Goal: Book appointment/travel/reservation

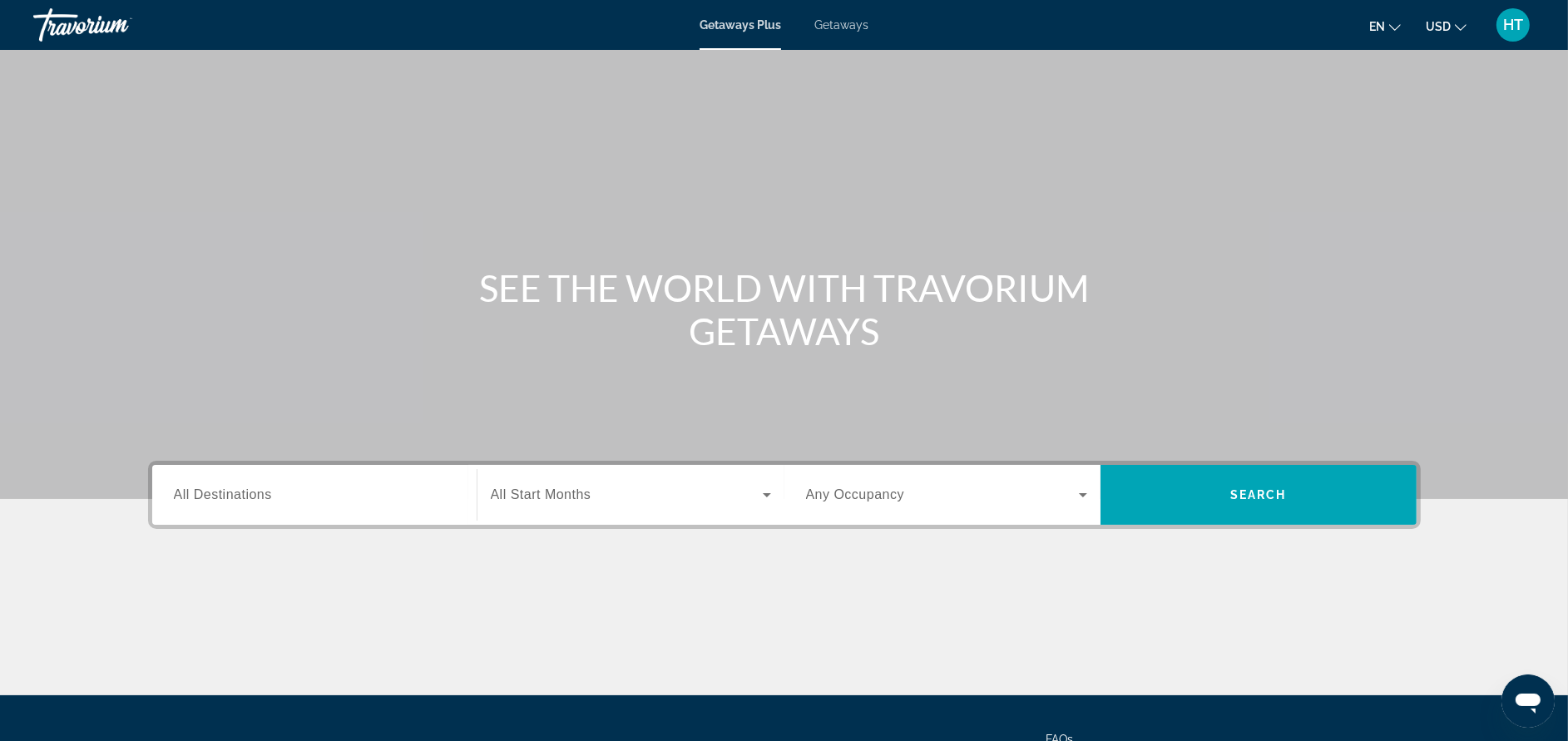
click at [834, 28] on span "Getaways" at bounding box center [842, 24] width 54 height 14
click at [379, 487] on input "Destination All Destinations" at bounding box center [314, 496] width 281 height 20
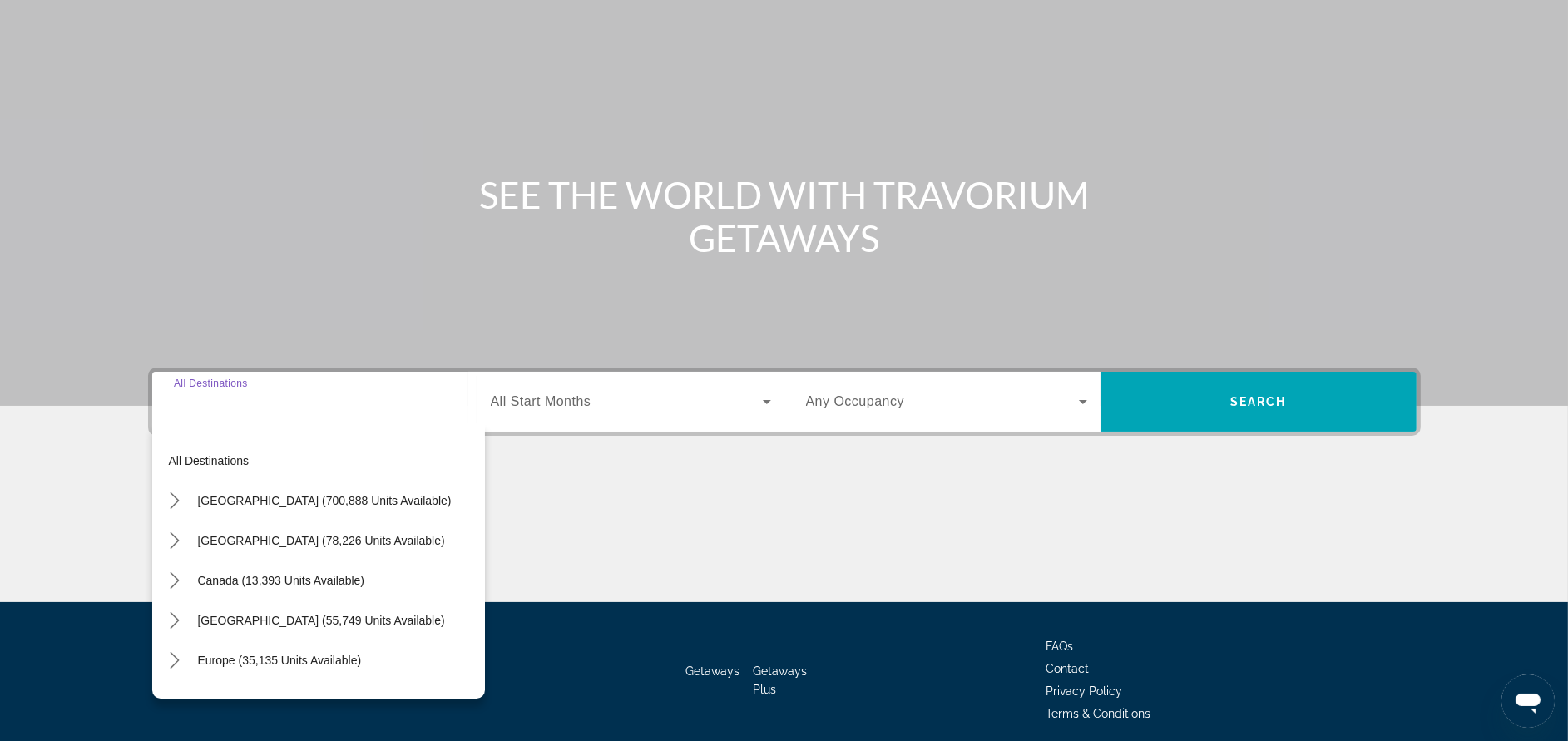
scroll to position [158, 0]
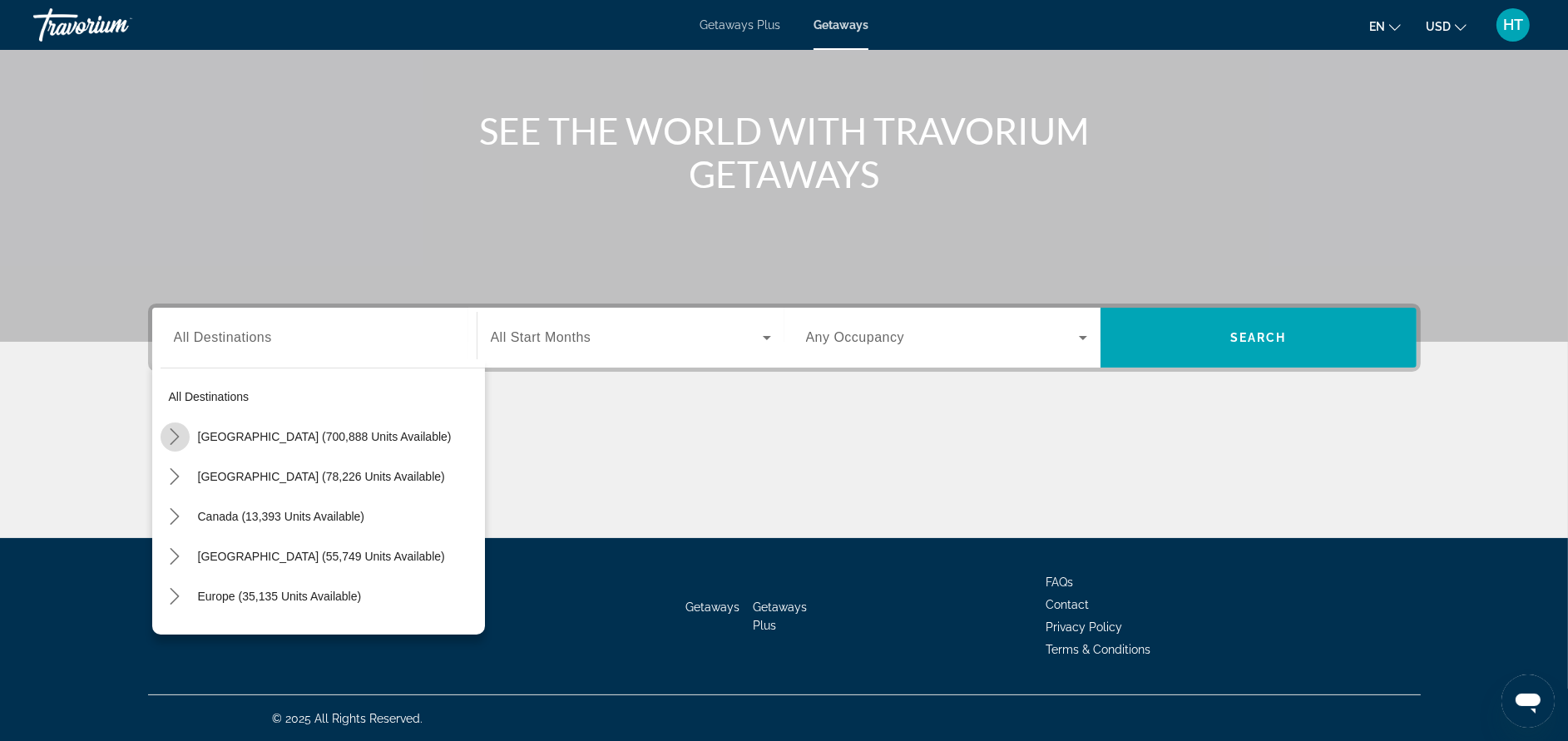
click at [168, 426] on mat-icon "Toggle United States (700,888 units available) submenu" at bounding box center [175, 438] width 29 height 29
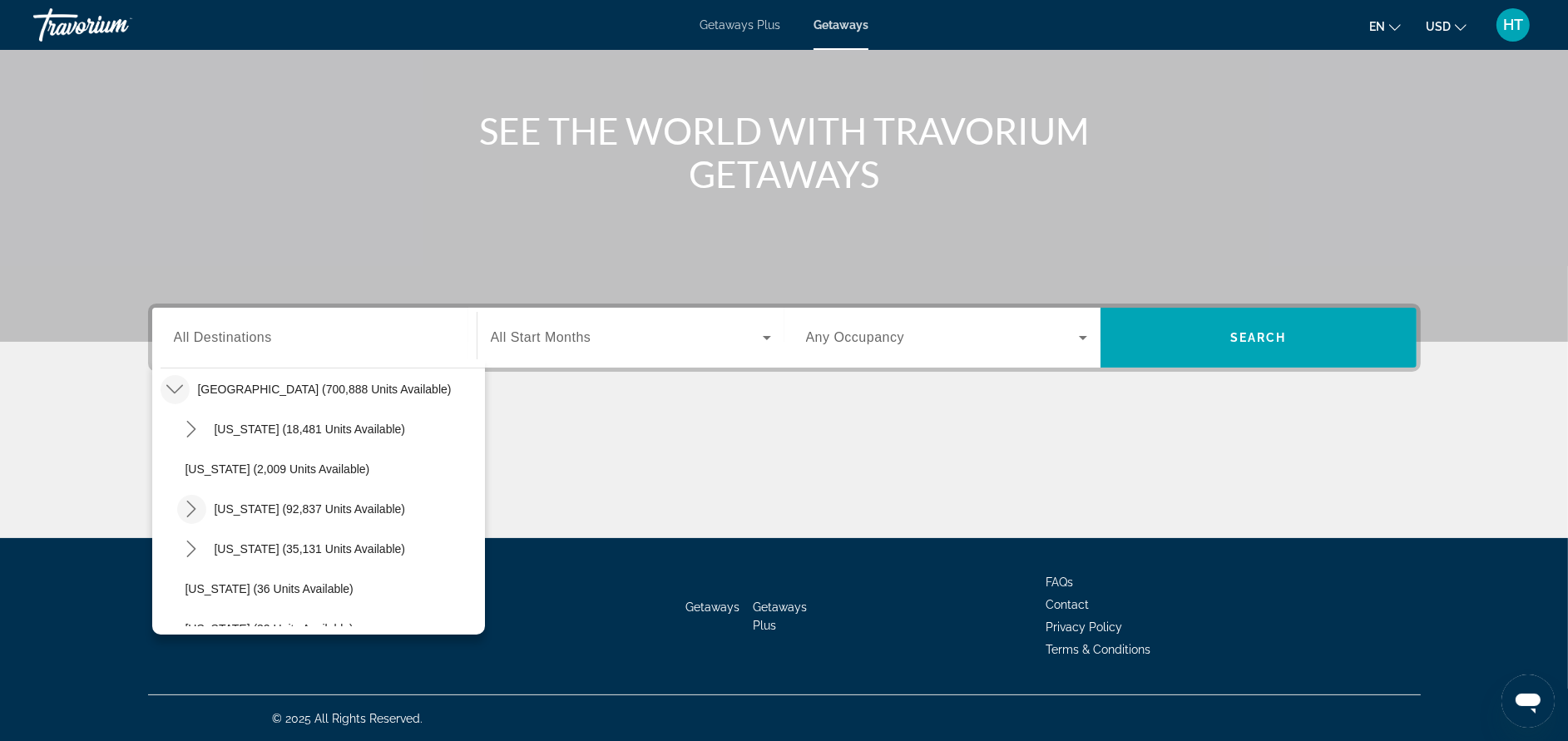
click at [191, 497] on mat-icon "Toggle California (92,837 units available) submenu" at bounding box center [192, 509] width 29 height 29
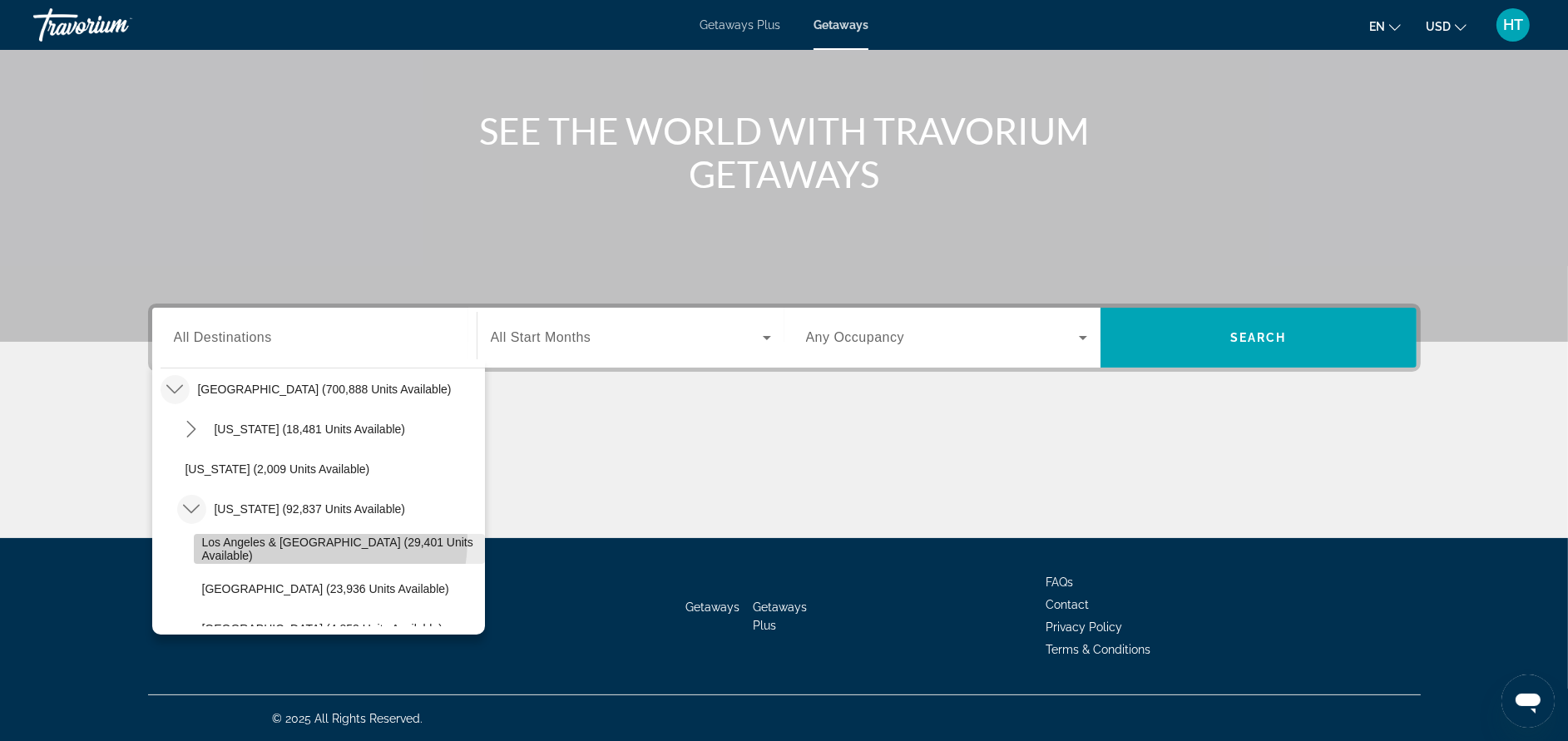
click at [285, 537] on span "Select destination: Los Angeles & Anaheim (29,401 units available)" at bounding box center [339, 549] width 291 height 40
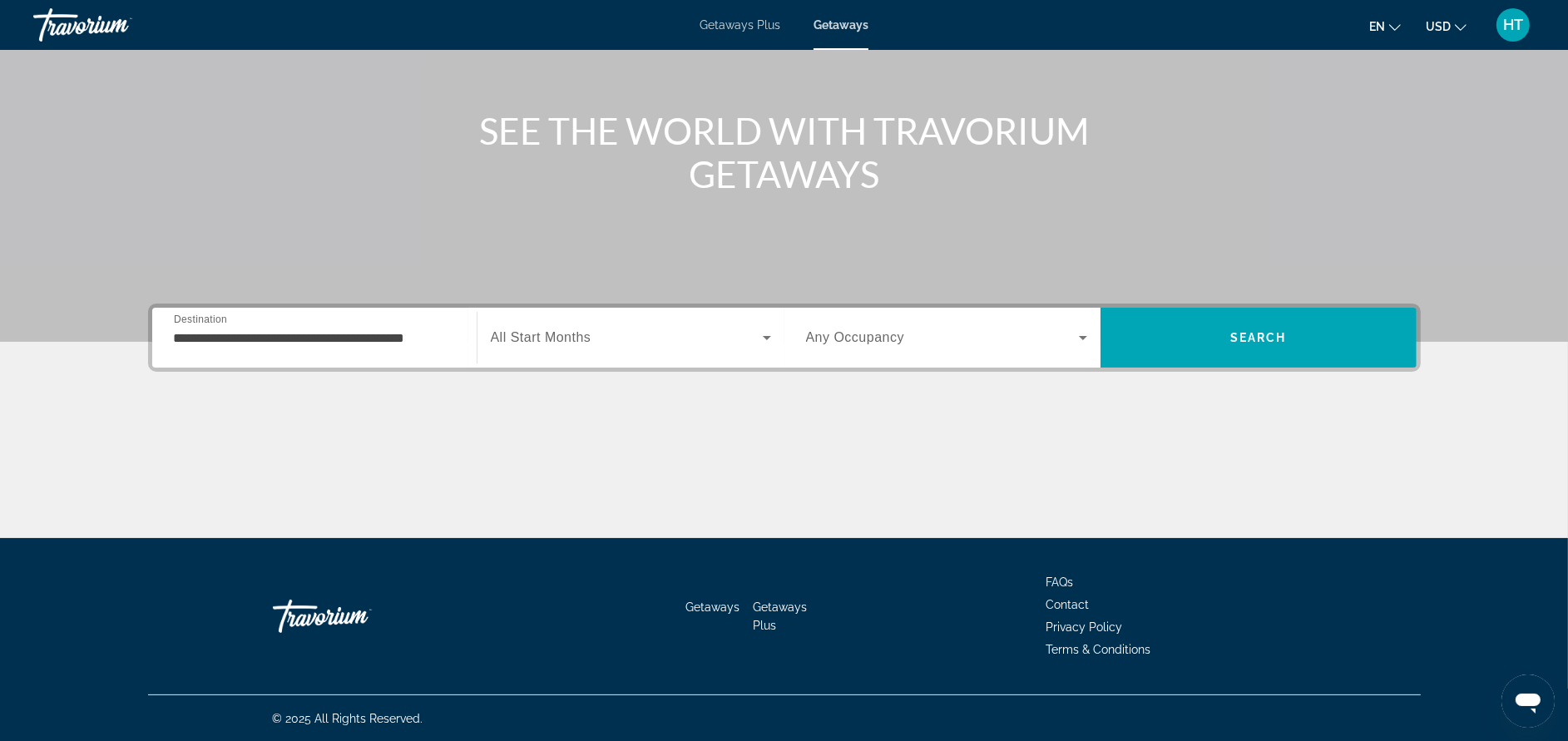
click at [443, 322] on div "**********" at bounding box center [314, 338] width 281 height 47
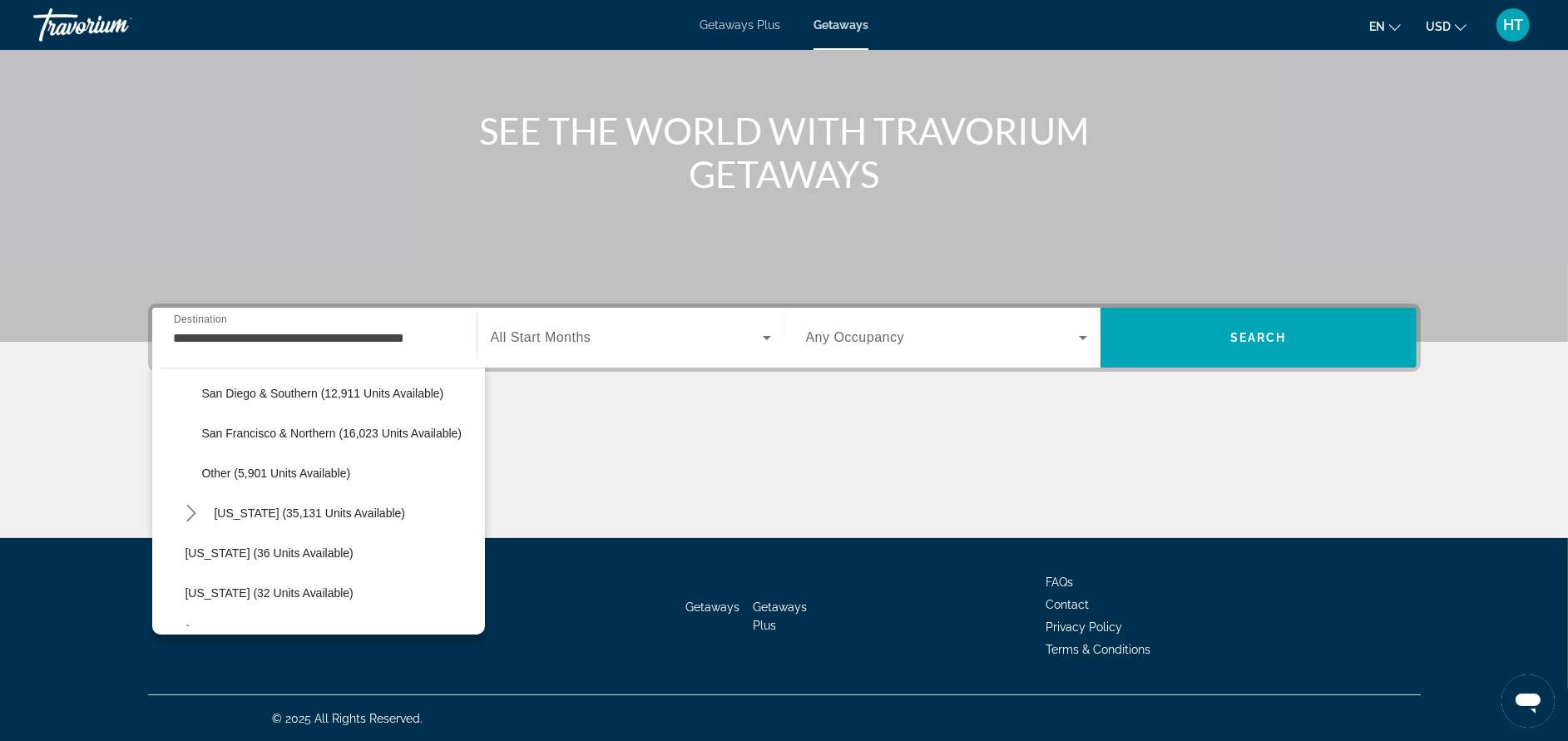
scroll to position [547, 0]
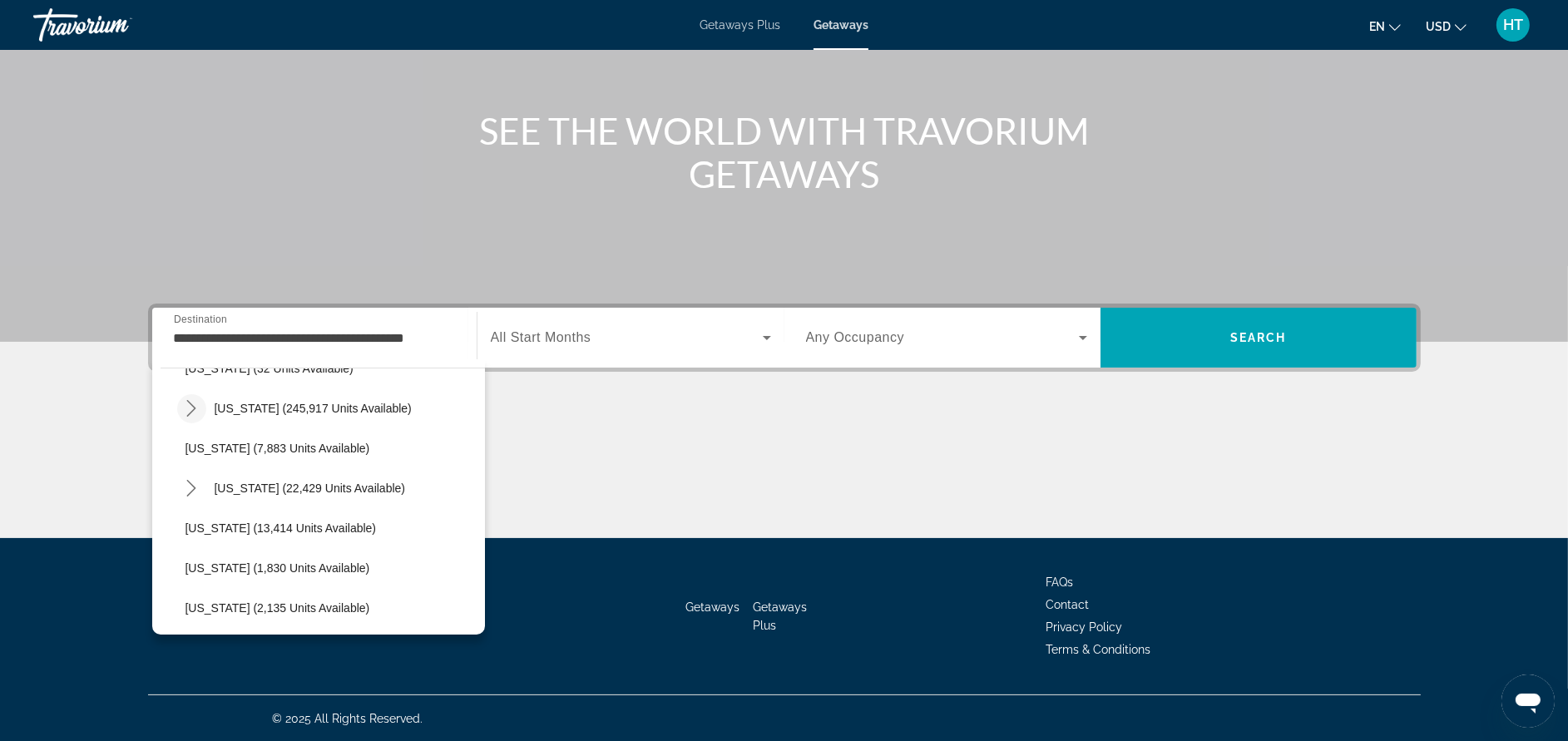
click at [178, 409] on mat-icon "Toggle Florida (245,917 units available) submenu" at bounding box center [192, 409] width 29 height 29
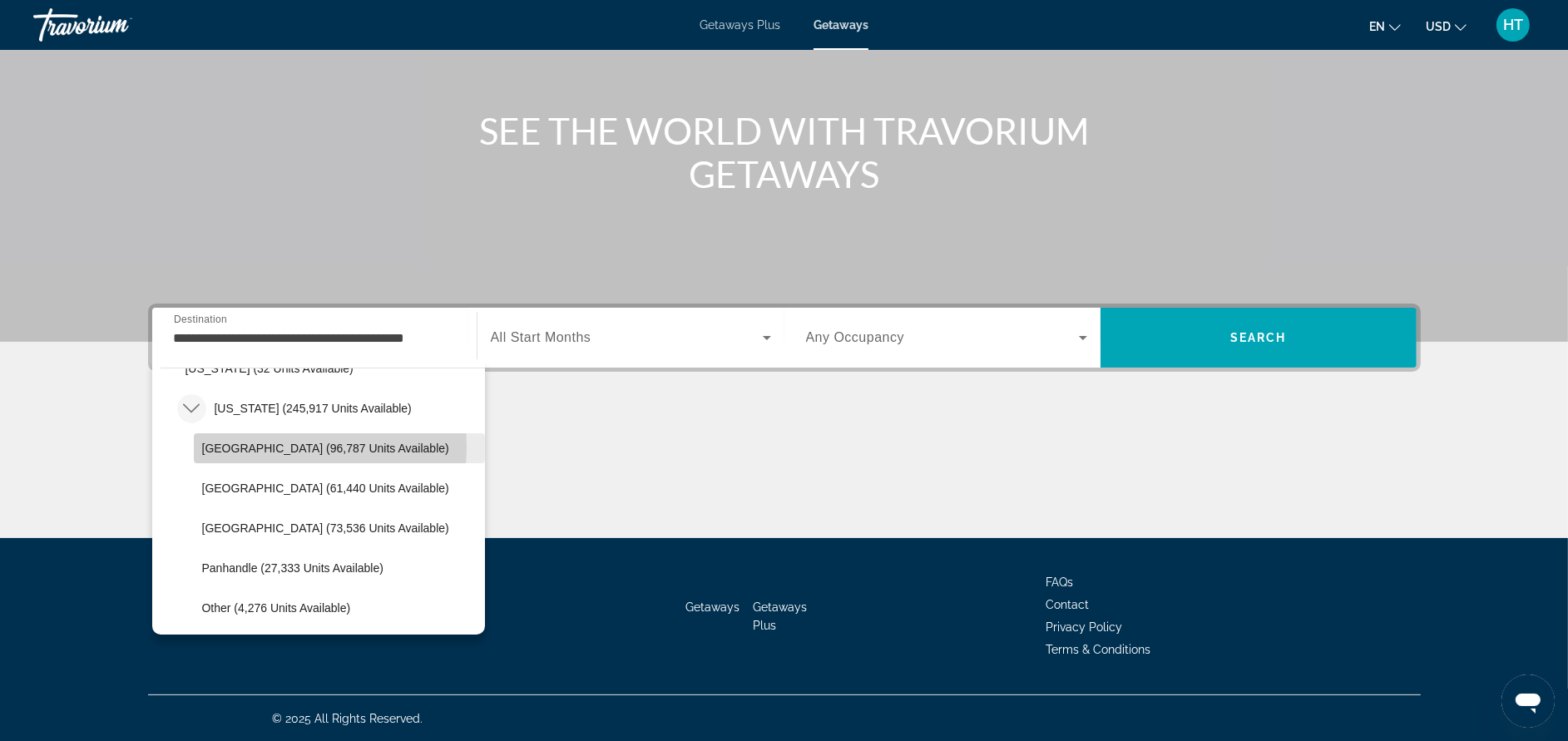
click at [291, 446] on span "[GEOGRAPHIC_DATA] (96,787 units available)" at bounding box center [325, 448] width 247 height 14
type input "**********"
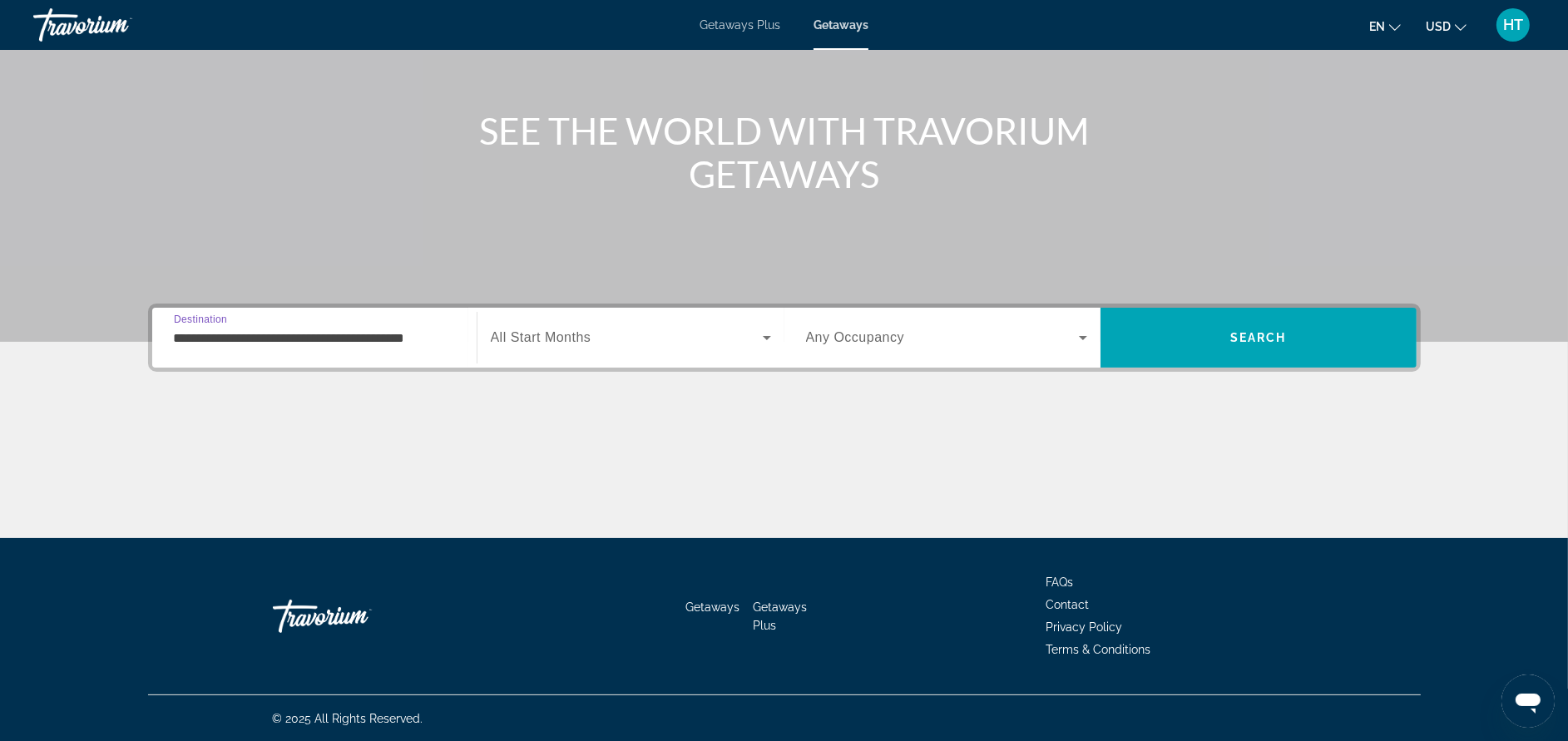
scroll to position [0, 0]
click at [535, 331] on span "All Start Months" at bounding box center [541, 338] width 101 height 14
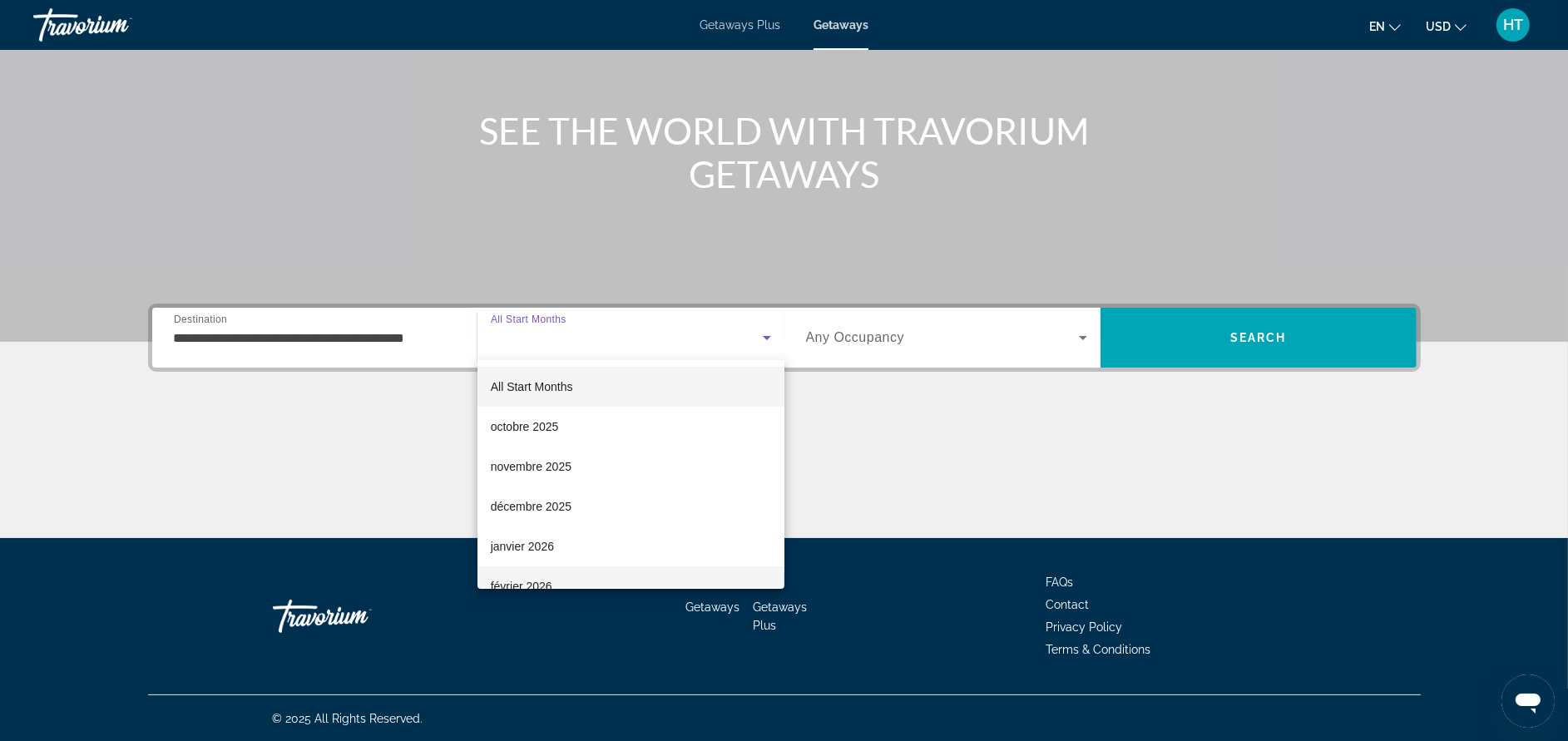
click at [558, 573] on mat-option "février 2026" at bounding box center [630, 586] width 307 height 40
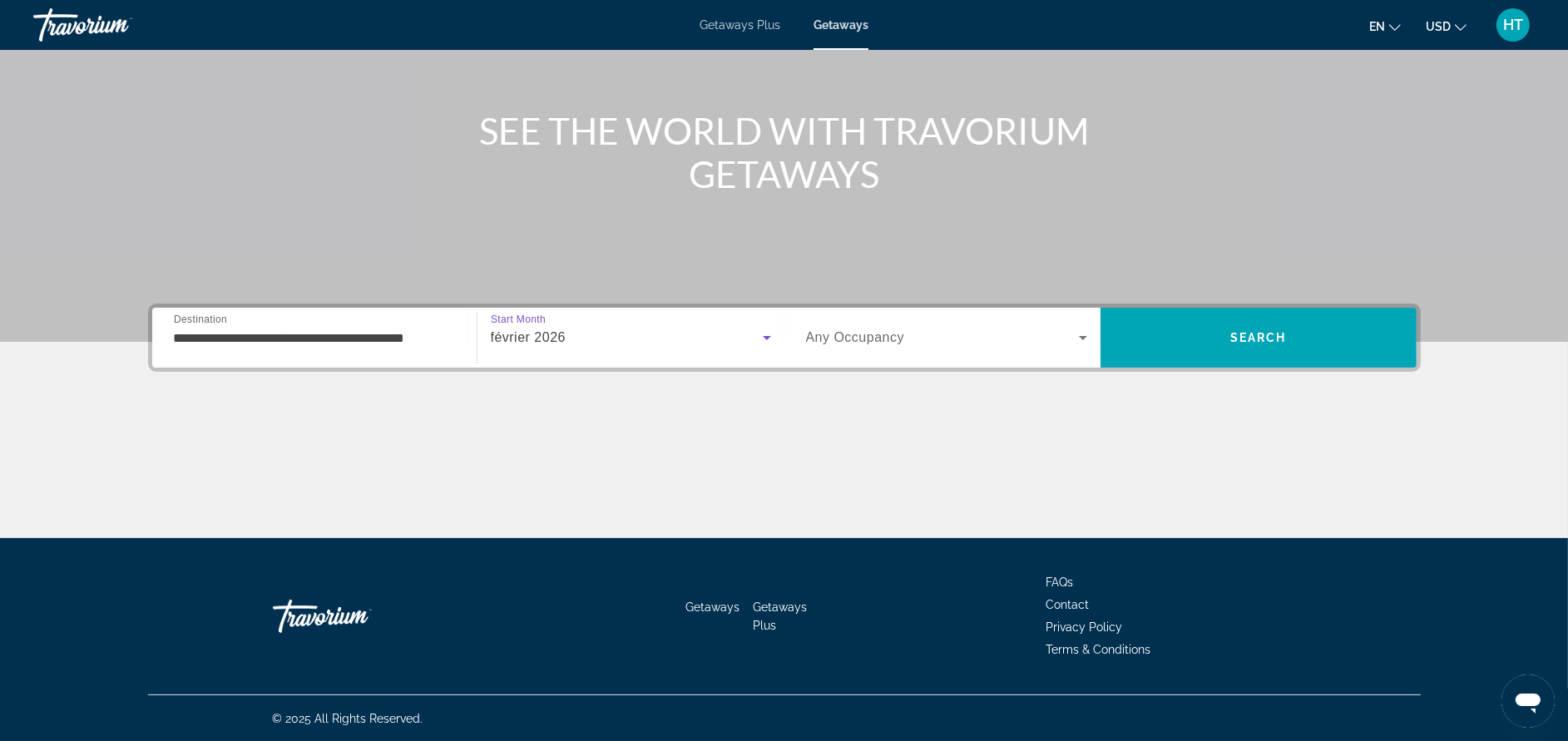
click at [977, 342] on span "Search widget" at bounding box center [942, 338] width 273 height 20
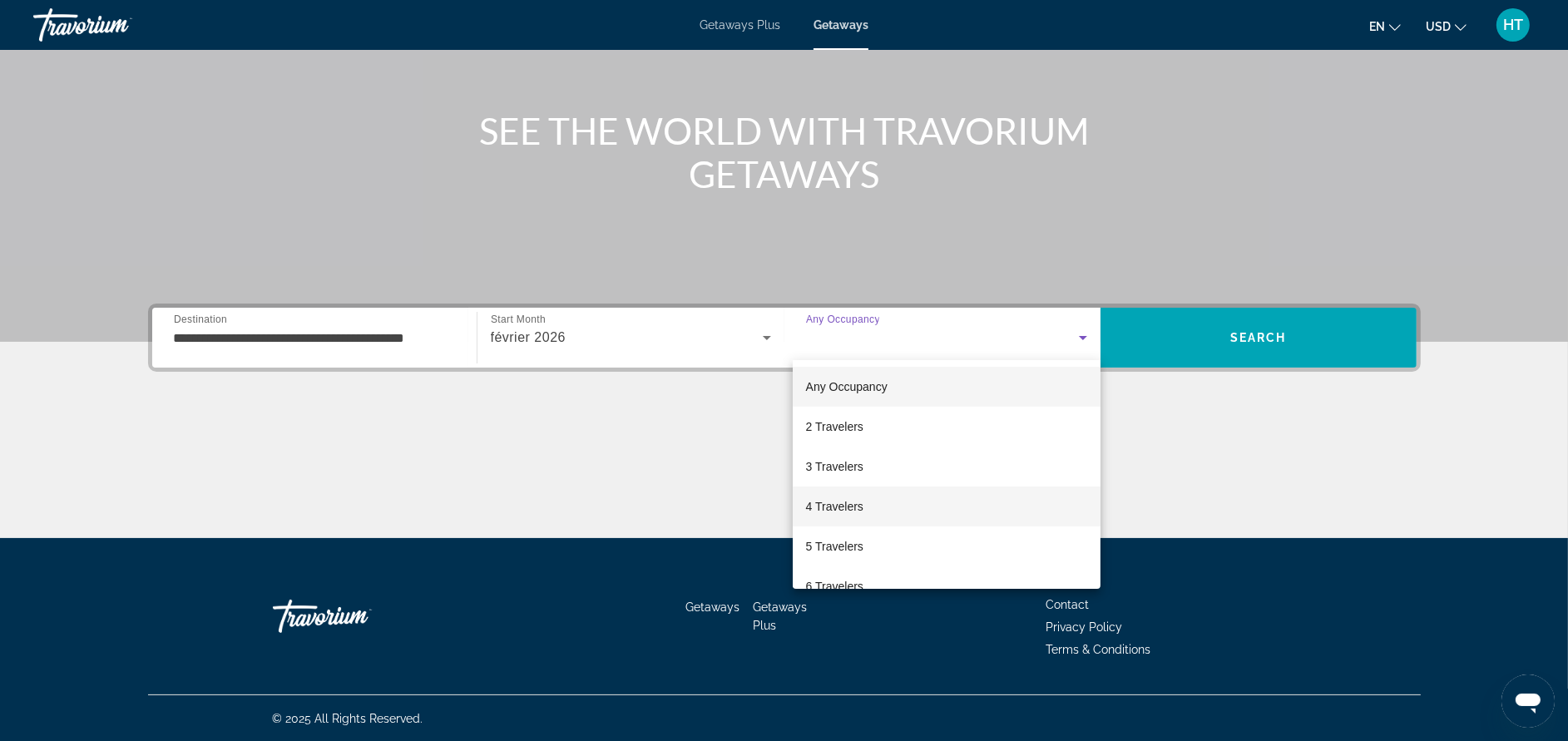
click at [908, 505] on mat-option "4 Travelers" at bounding box center [947, 506] width 308 height 40
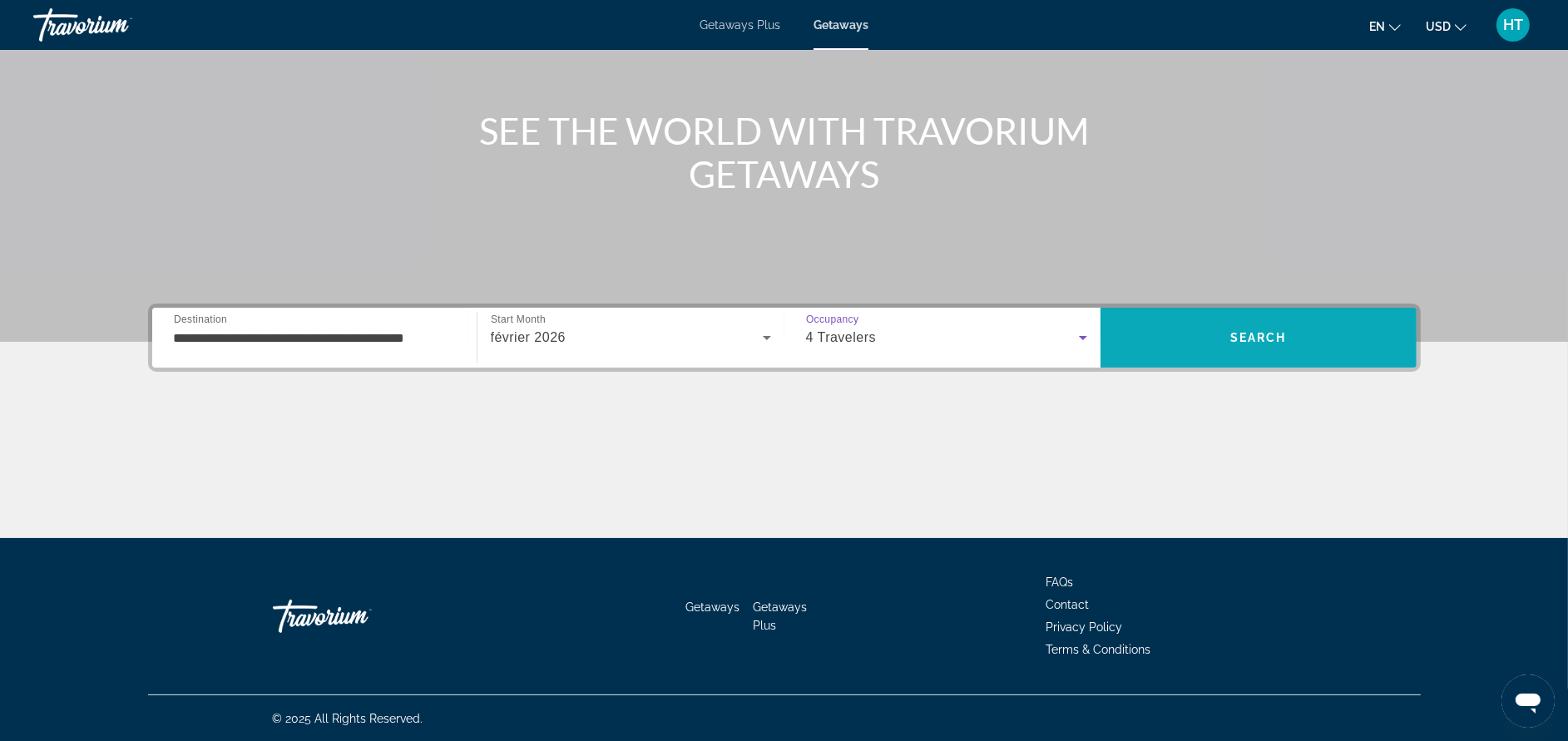
click at [1196, 329] on span "Search" at bounding box center [1258, 338] width 316 height 40
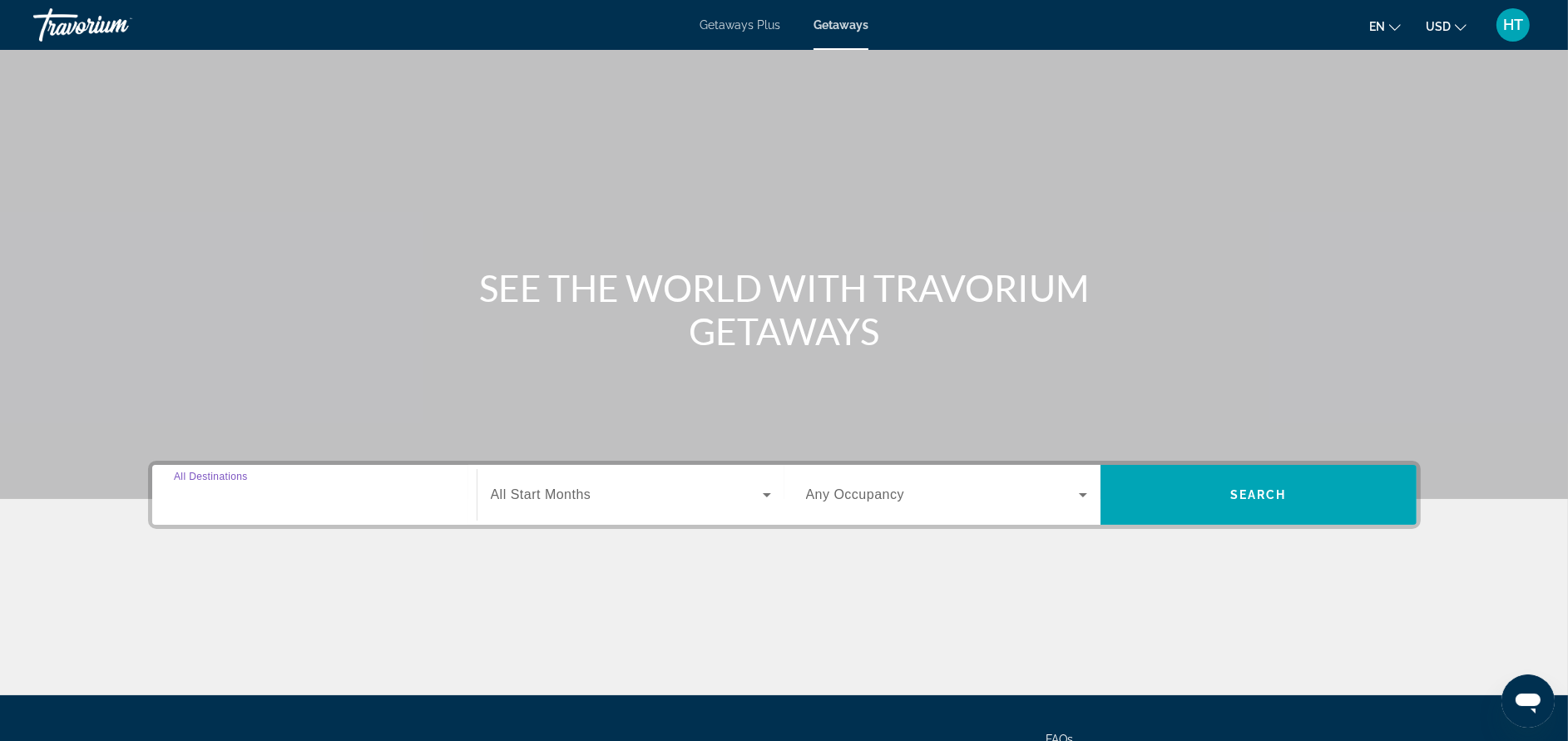
click at [342, 498] on input "Destination All Destinations" at bounding box center [314, 496] width 281 height 20
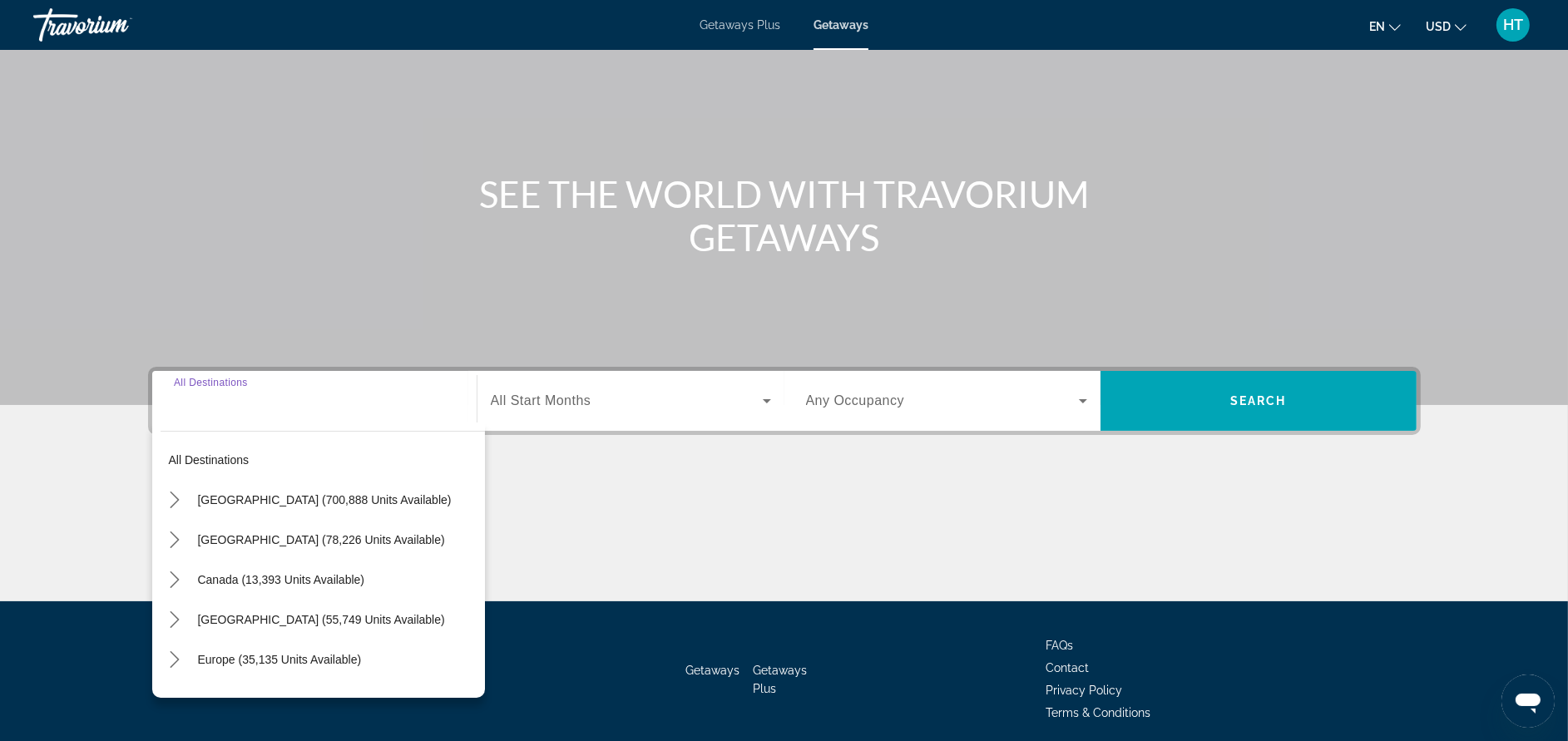
scroll to position [158, 0]
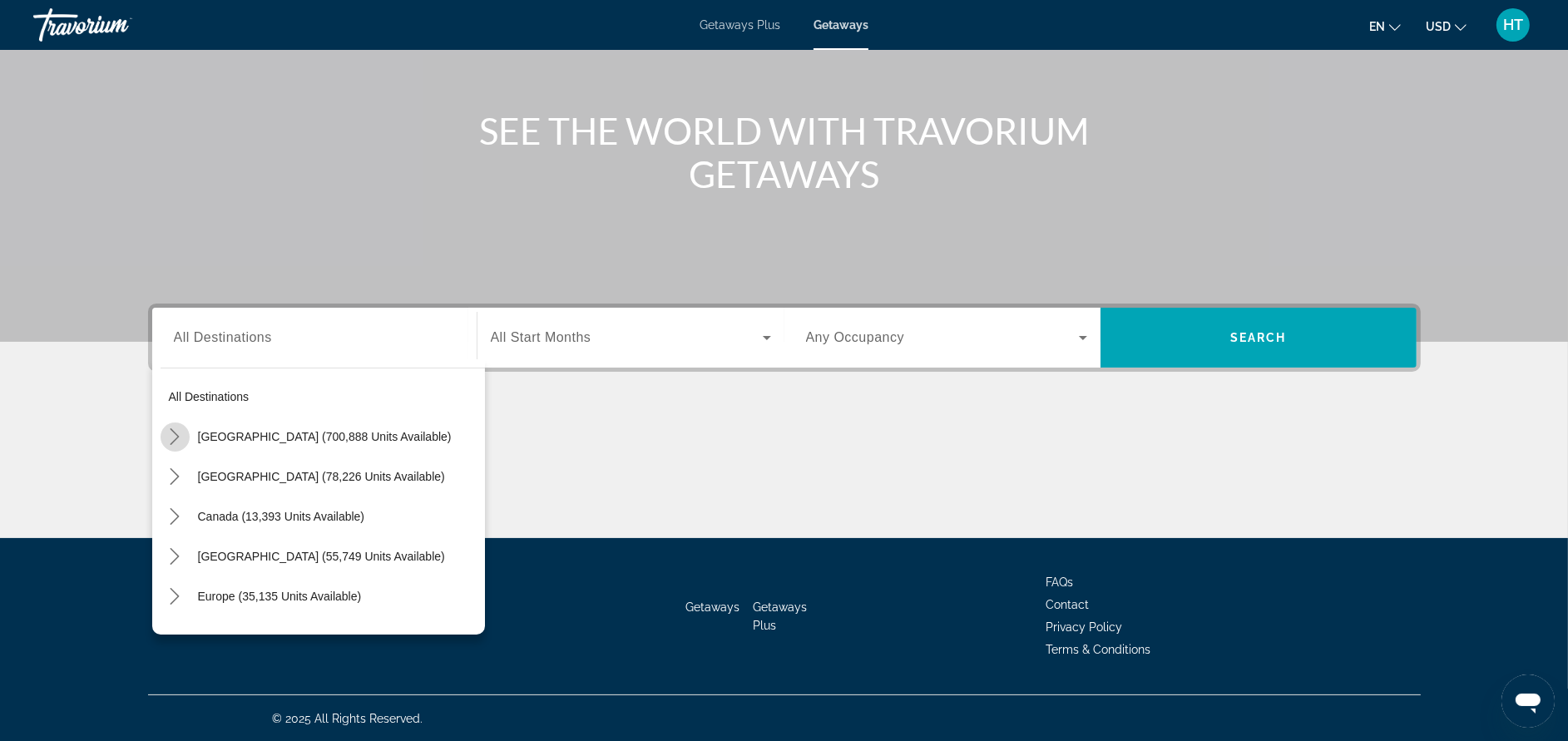
click at [167, 433] on icon "Toggle United States (700,888 units available) submenu" at bounding box center [175, 437] width 16 height 16
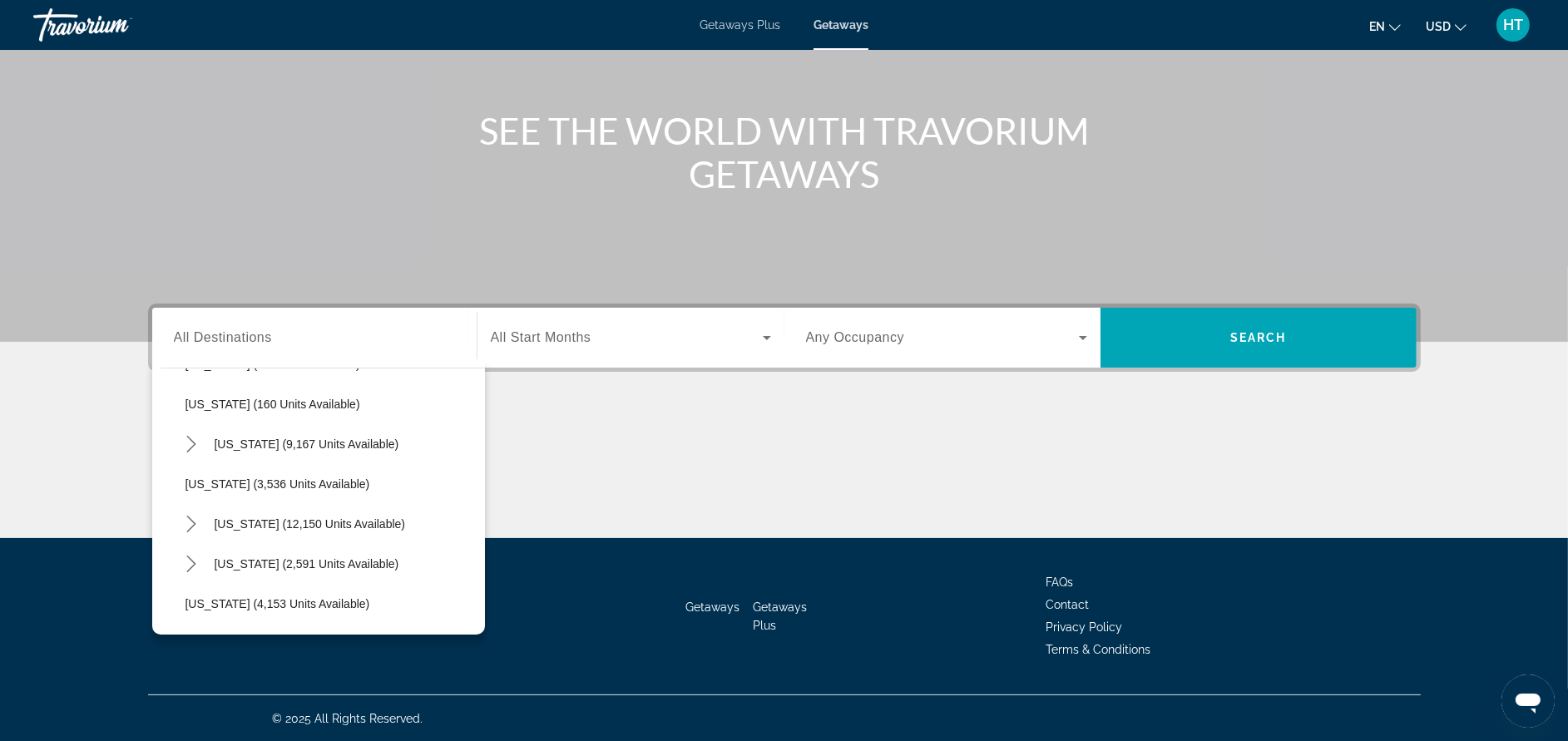
scroll to position [946, 0]
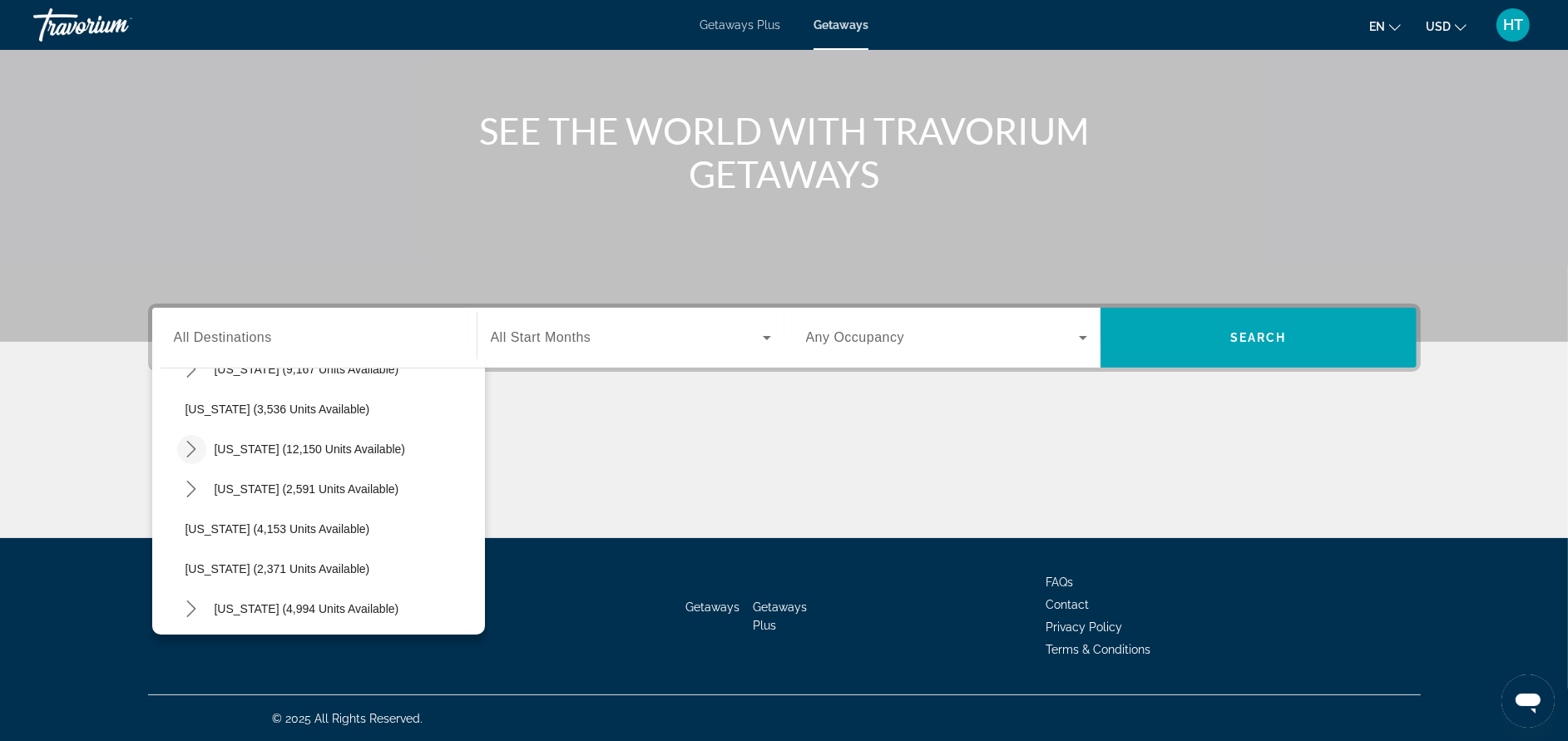
click at [191, 445] on icon "Toggle Nevada (12,150 units available) submenu" at bounding box center [192, 449] width 9 height 16
click at [222, 483] on span "[GEOGRAPHIC_DATA] (9,446 units available)" at bounding box center [322, 489] width 240 height 14
type input "**********"
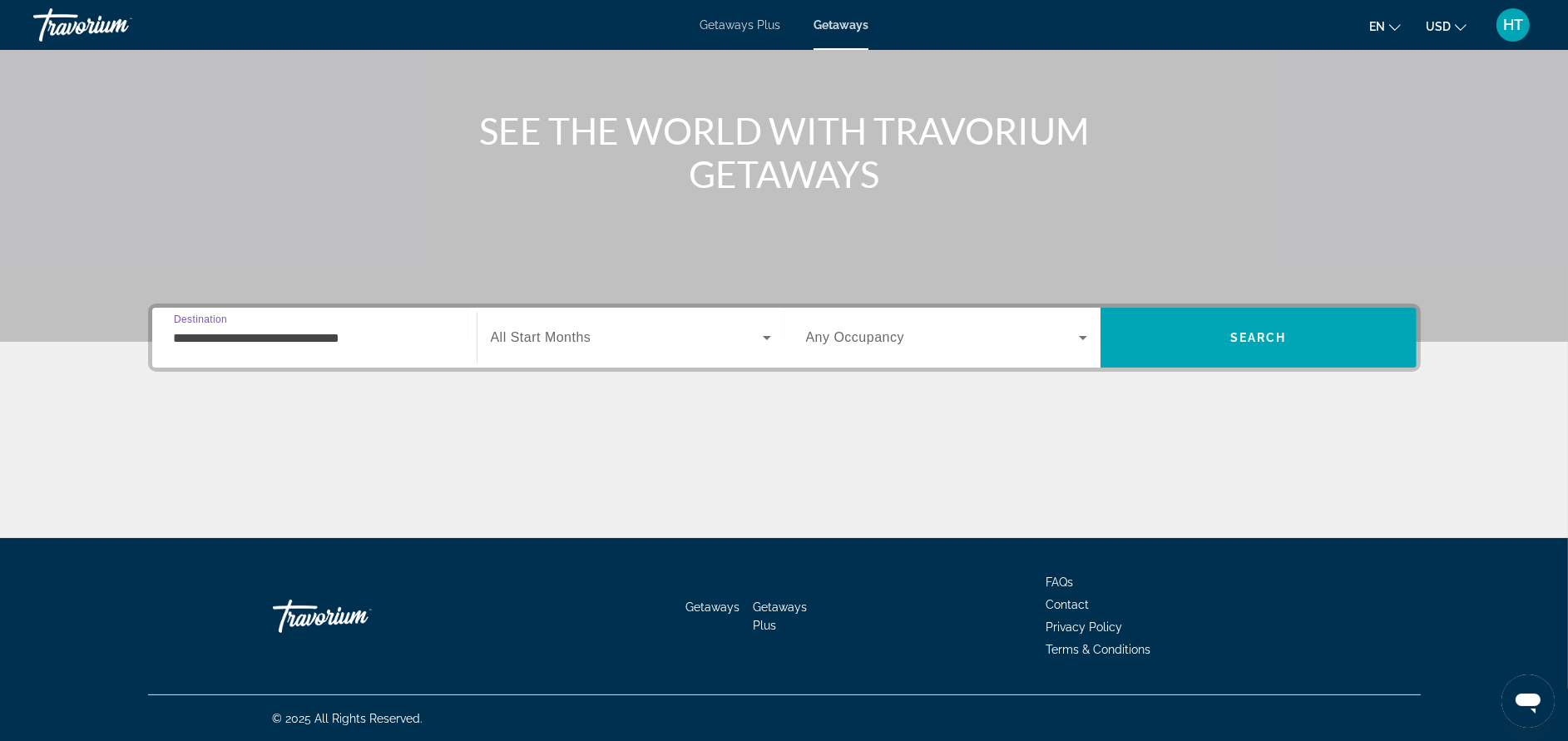
click at [517, 332] on span "All Start Months" at bounding box center [541, 338] width 101 height 14
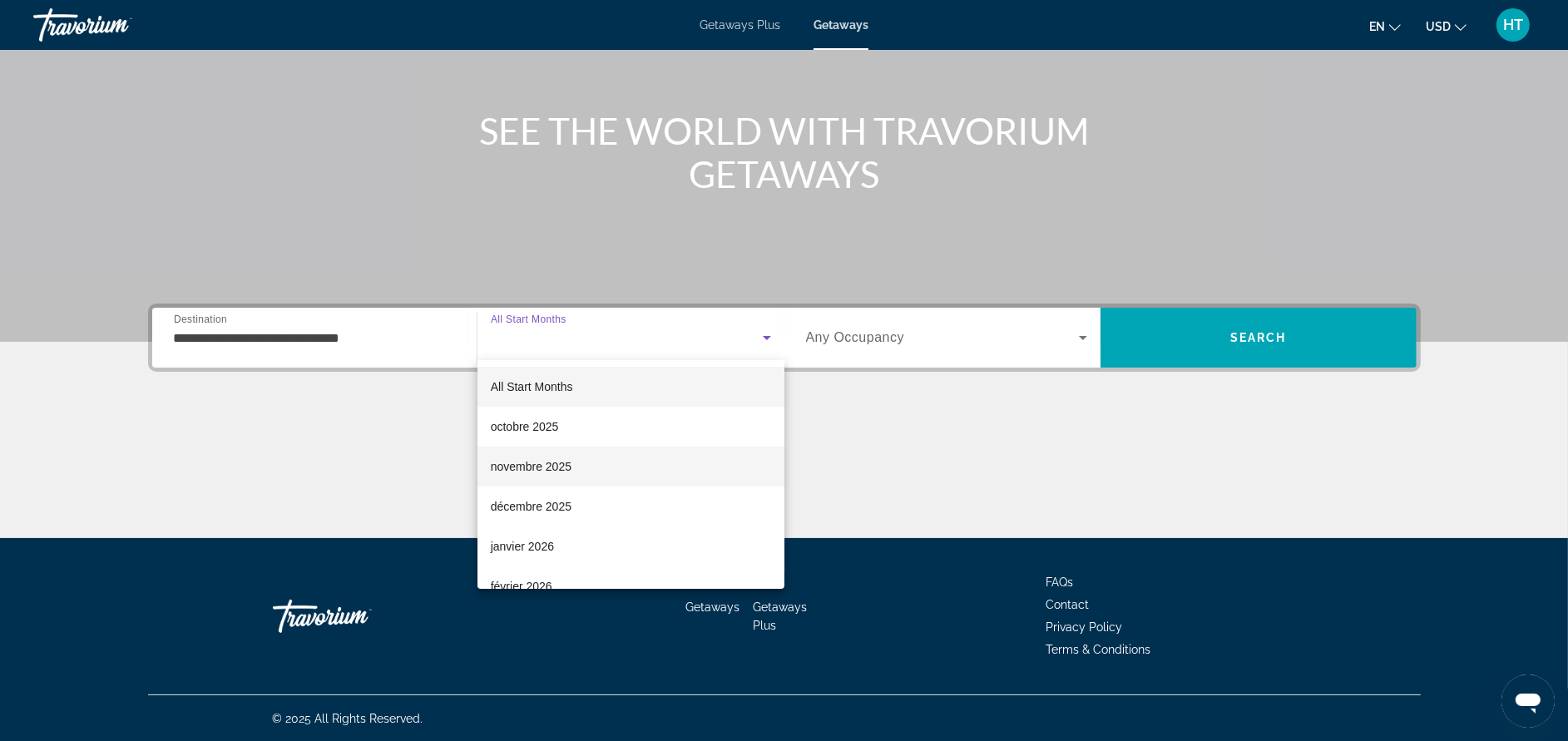
click at [563, 474] on span "novembre 2025" at bounding box center [531, 467] width 81 height 20
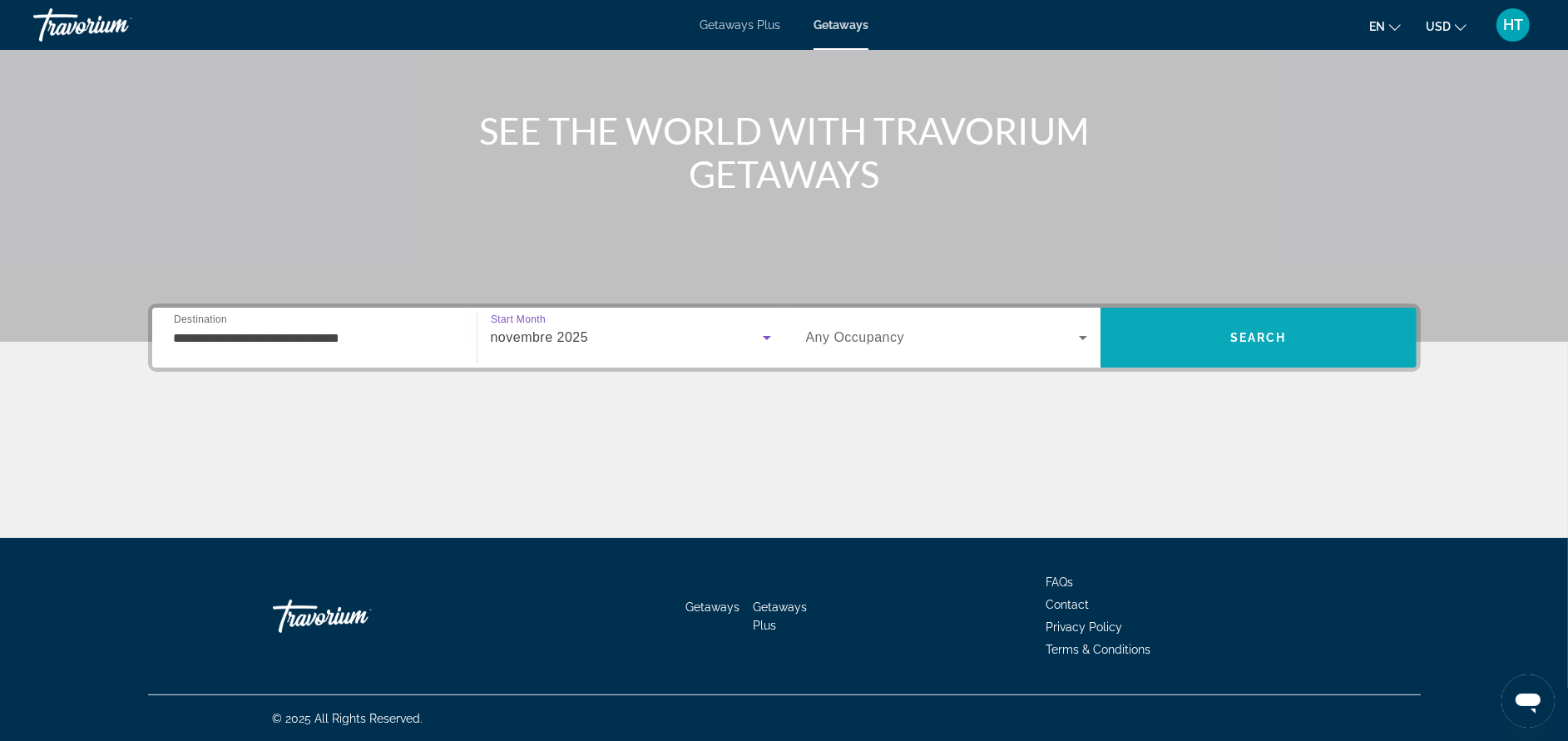
click at [1227, 333] on span "Search" at bounding box center [1258, 338] width 316 height 40
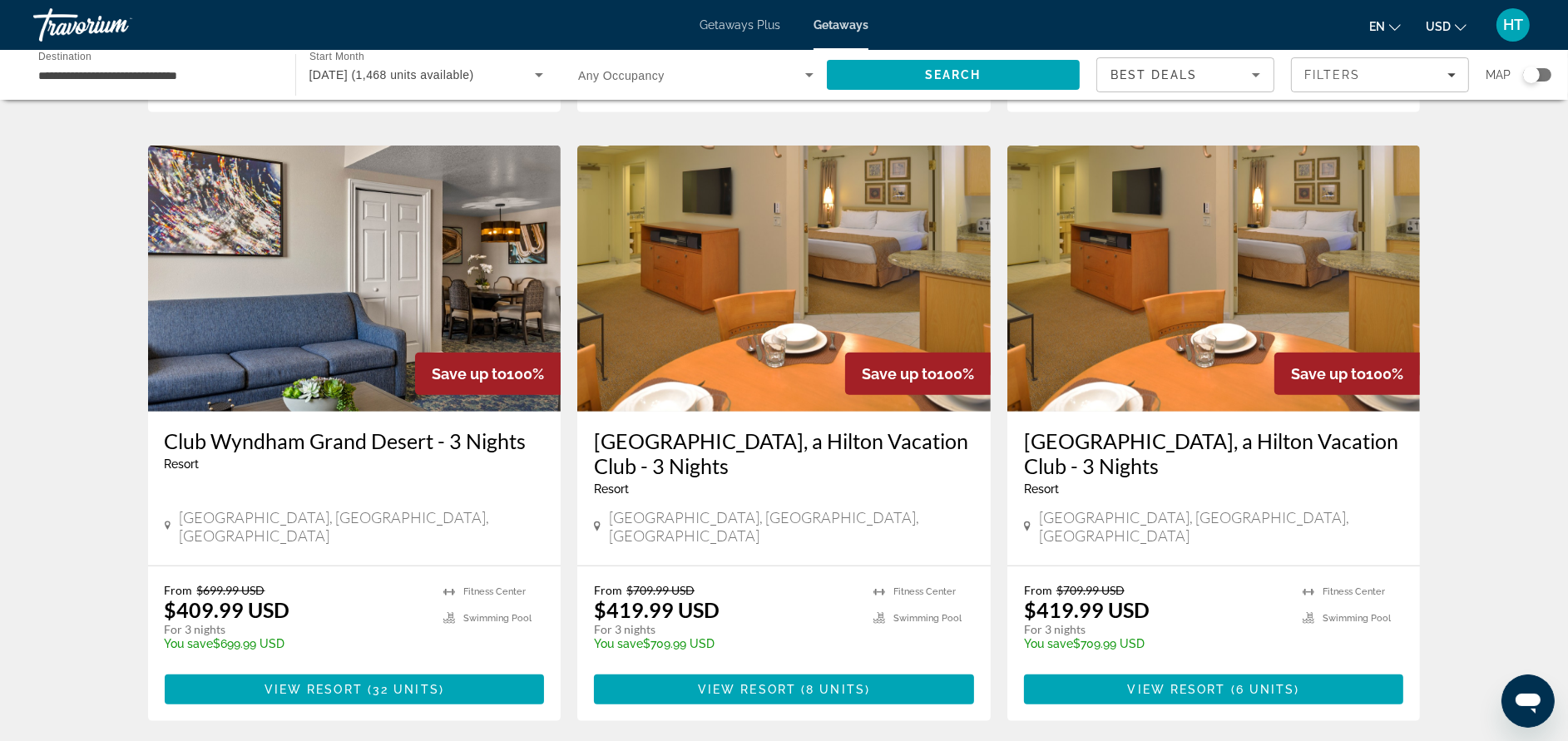
scroll to position [1247, 0]
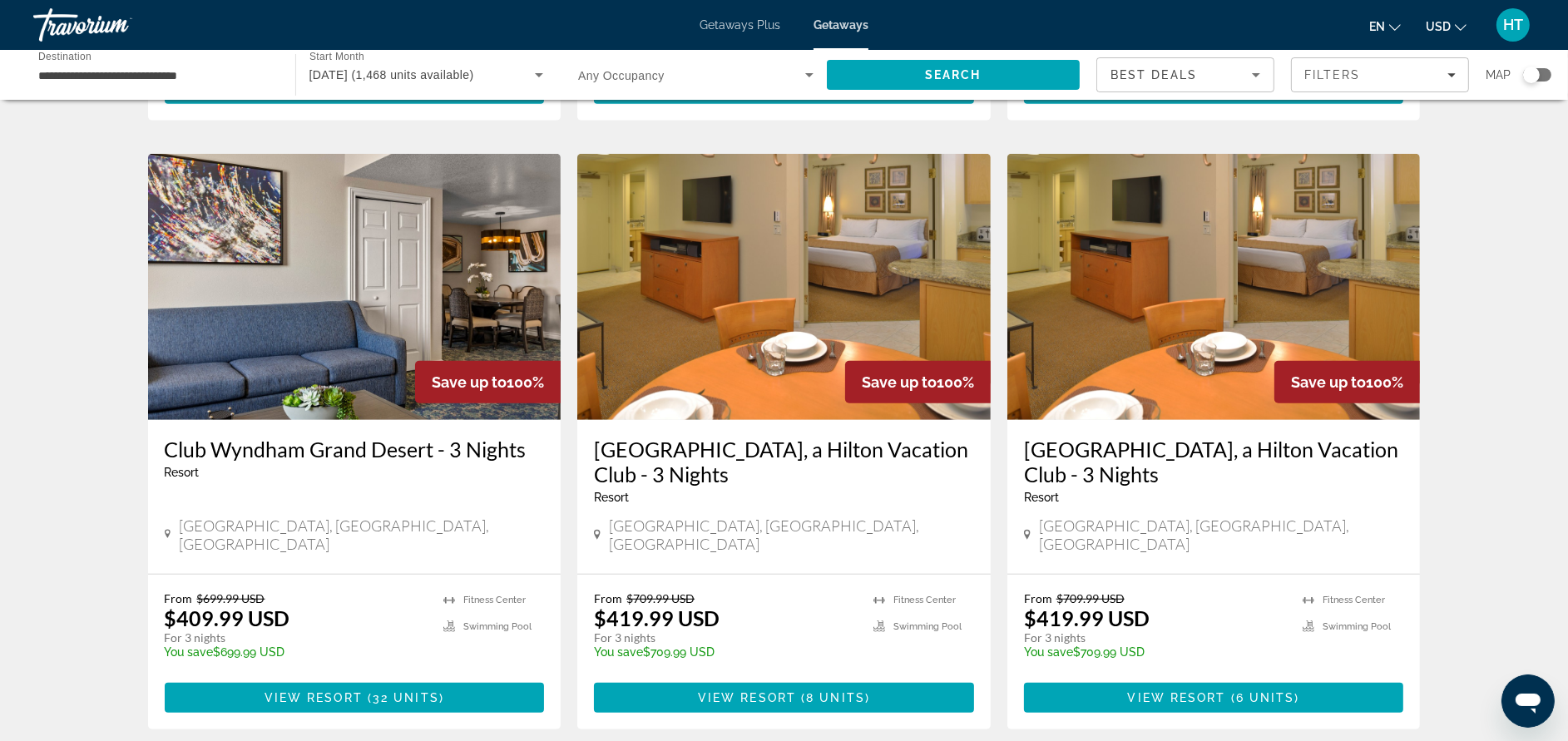
click at [936, 437] on h3 "[GEOGRAPHIC_DATA], a Hilton Vacation Club - 3 Nights" at bounding box center [784, 461] width 380 height 50
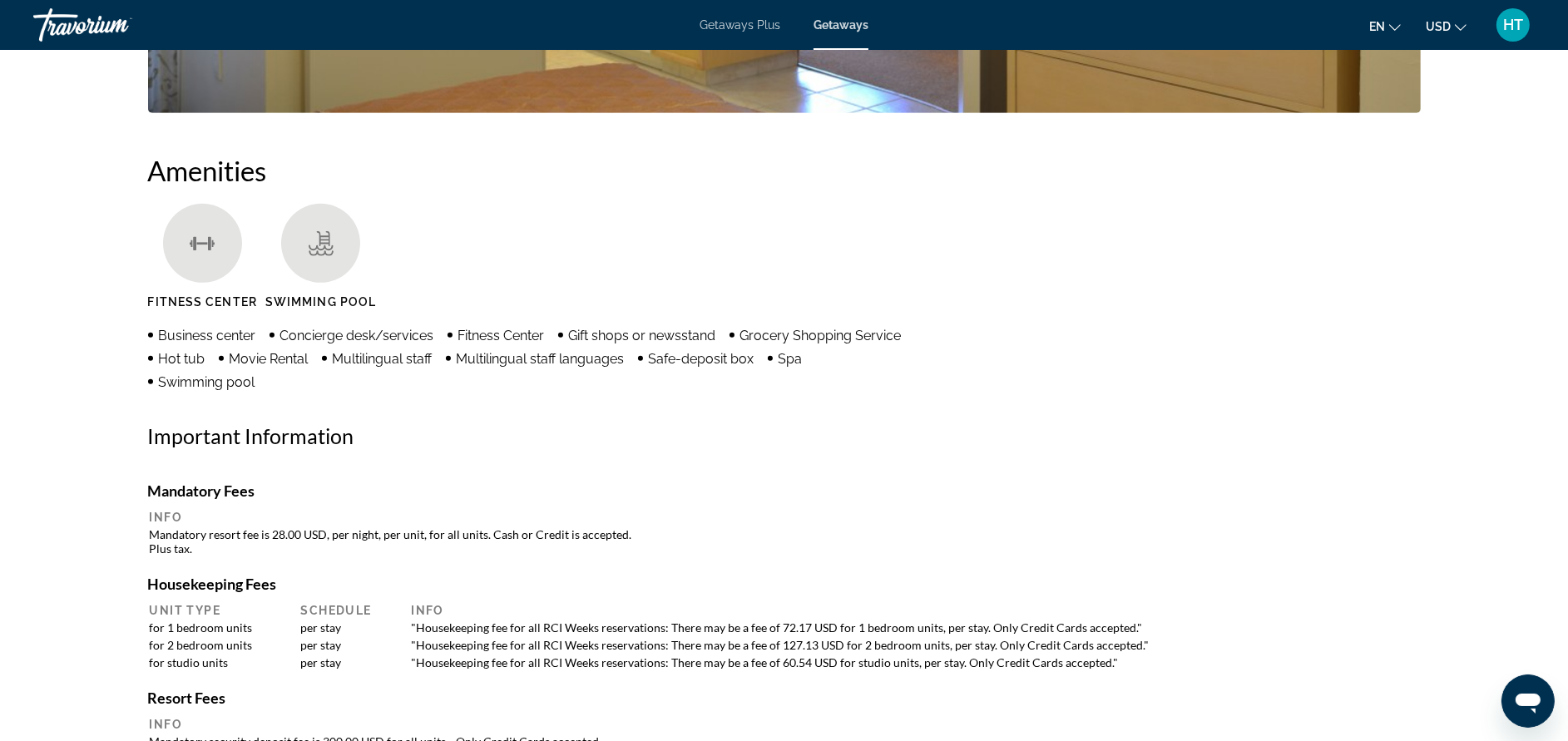
scroll to position [1198, 0]
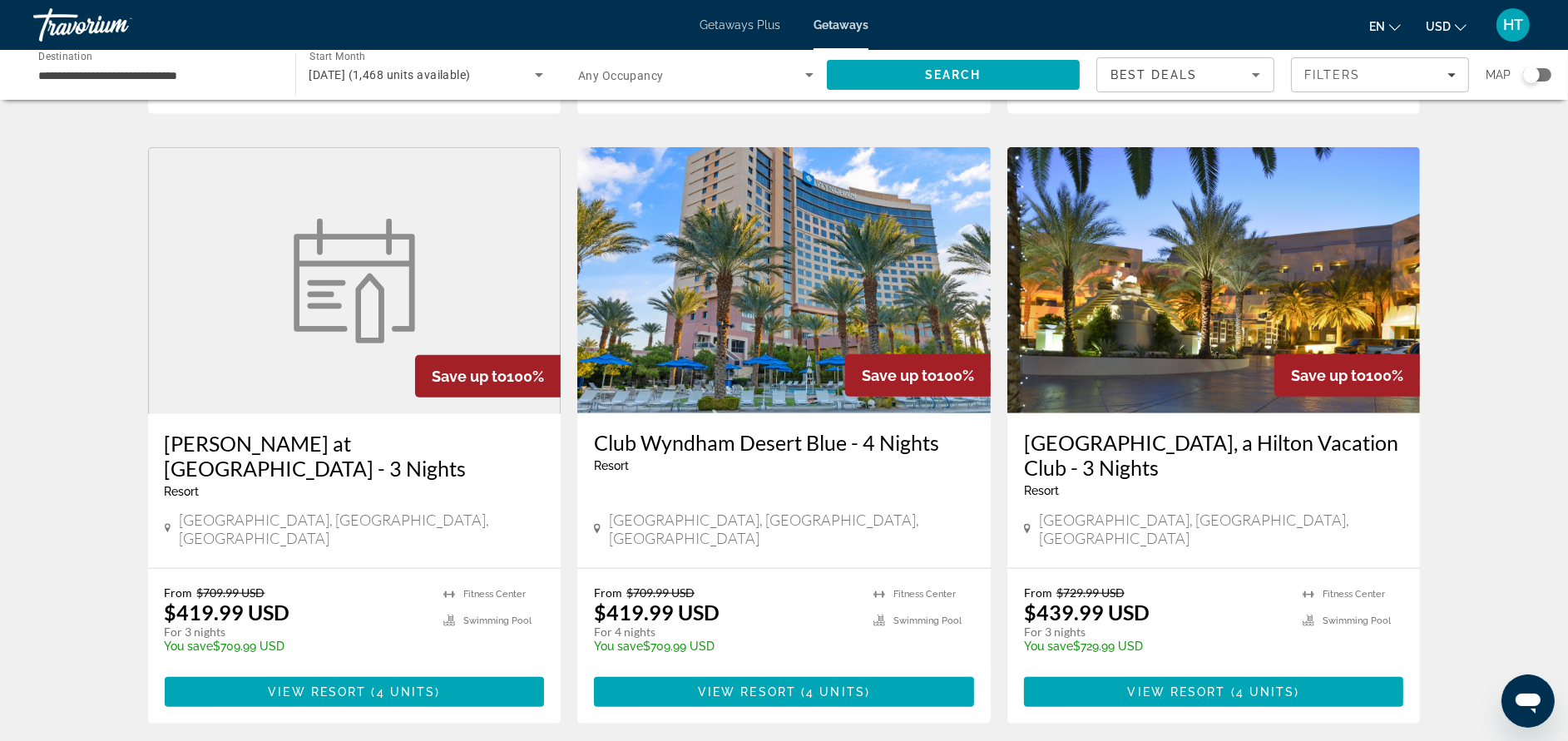
scroll to position [1897, 0]
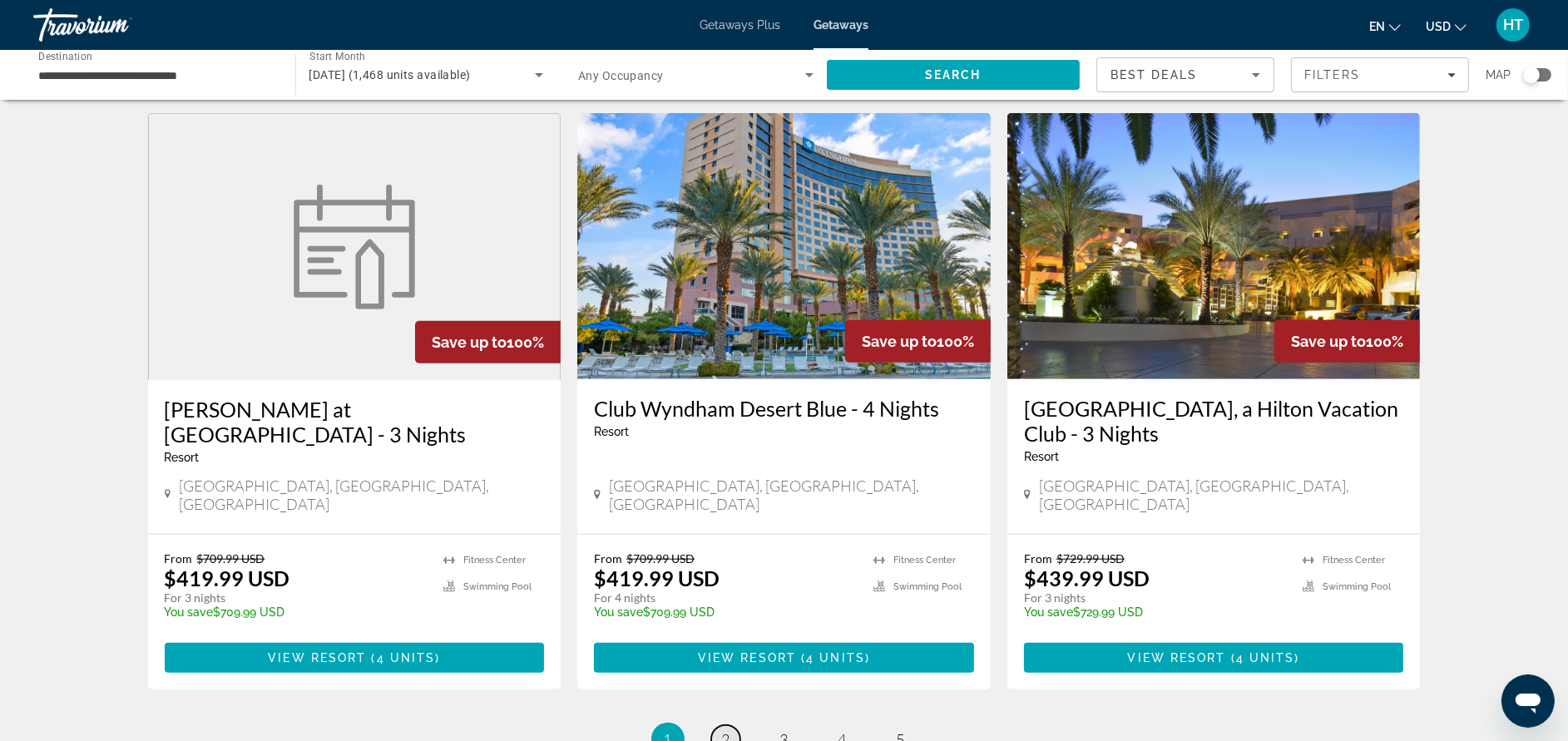
click at [737, 726] on link "page 2" at bounding box center [726, 740] width 29 height 29
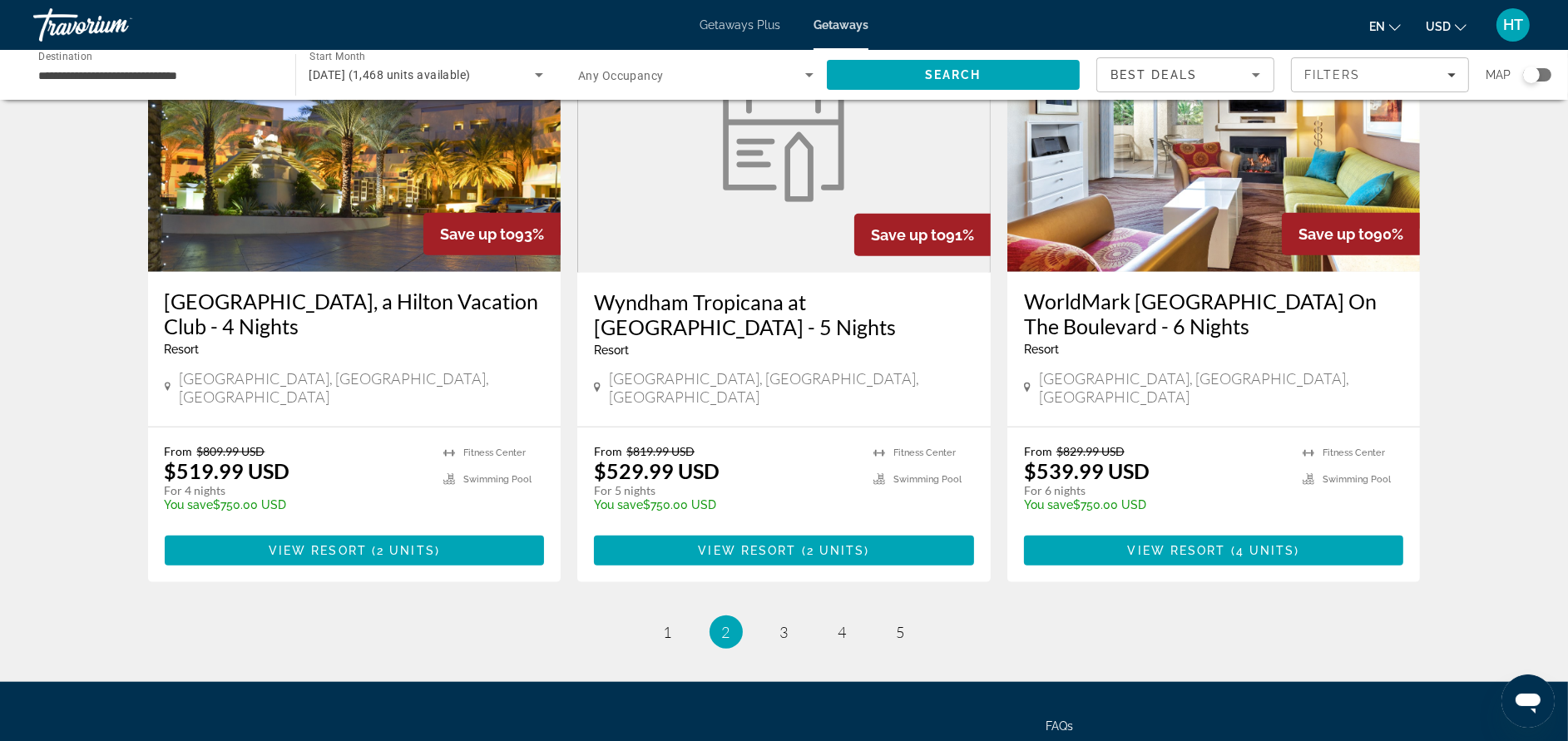
scroll to position [2050, 0]
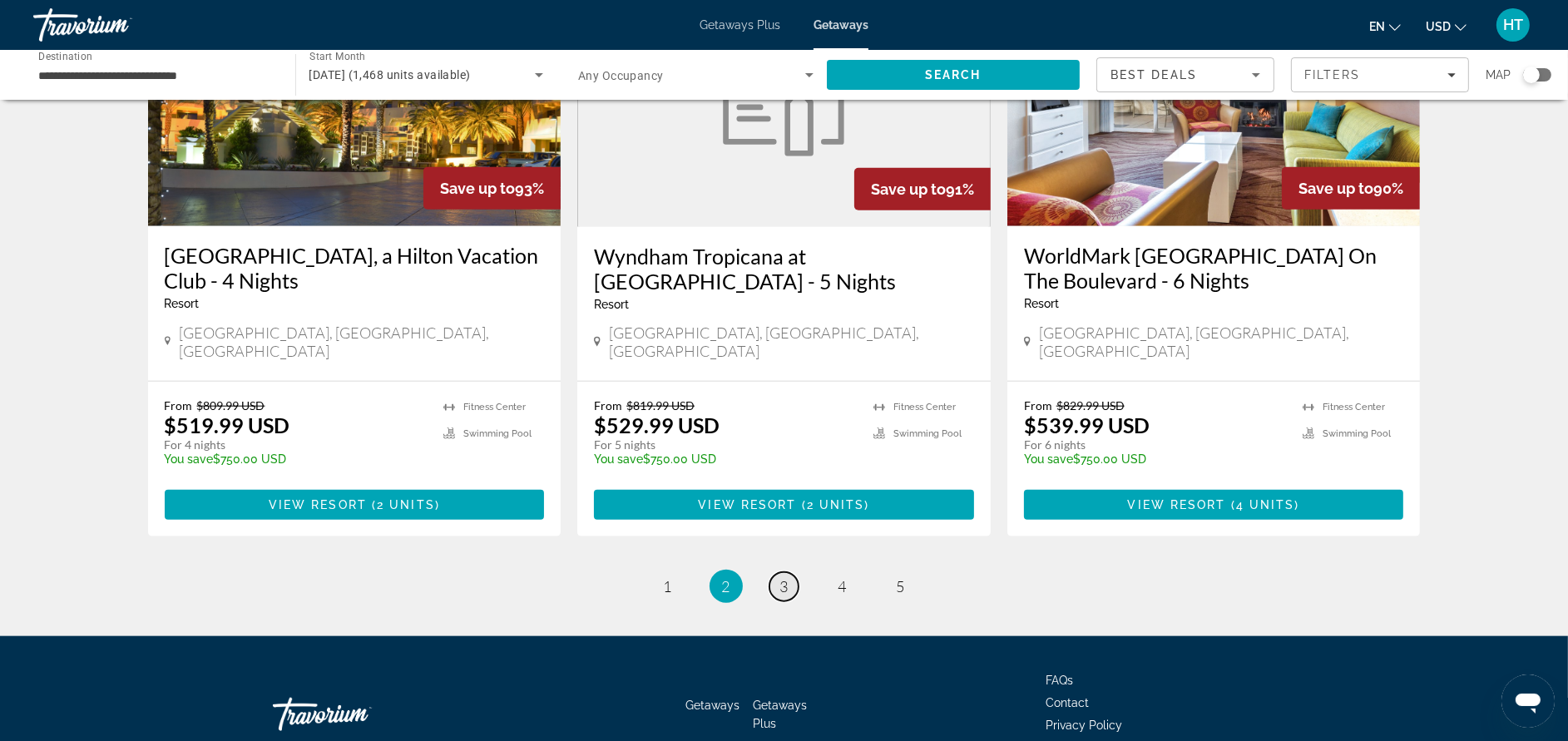
click at [788, 573] on link "page 3" at bounding box center [784, 587] width 29 height 29
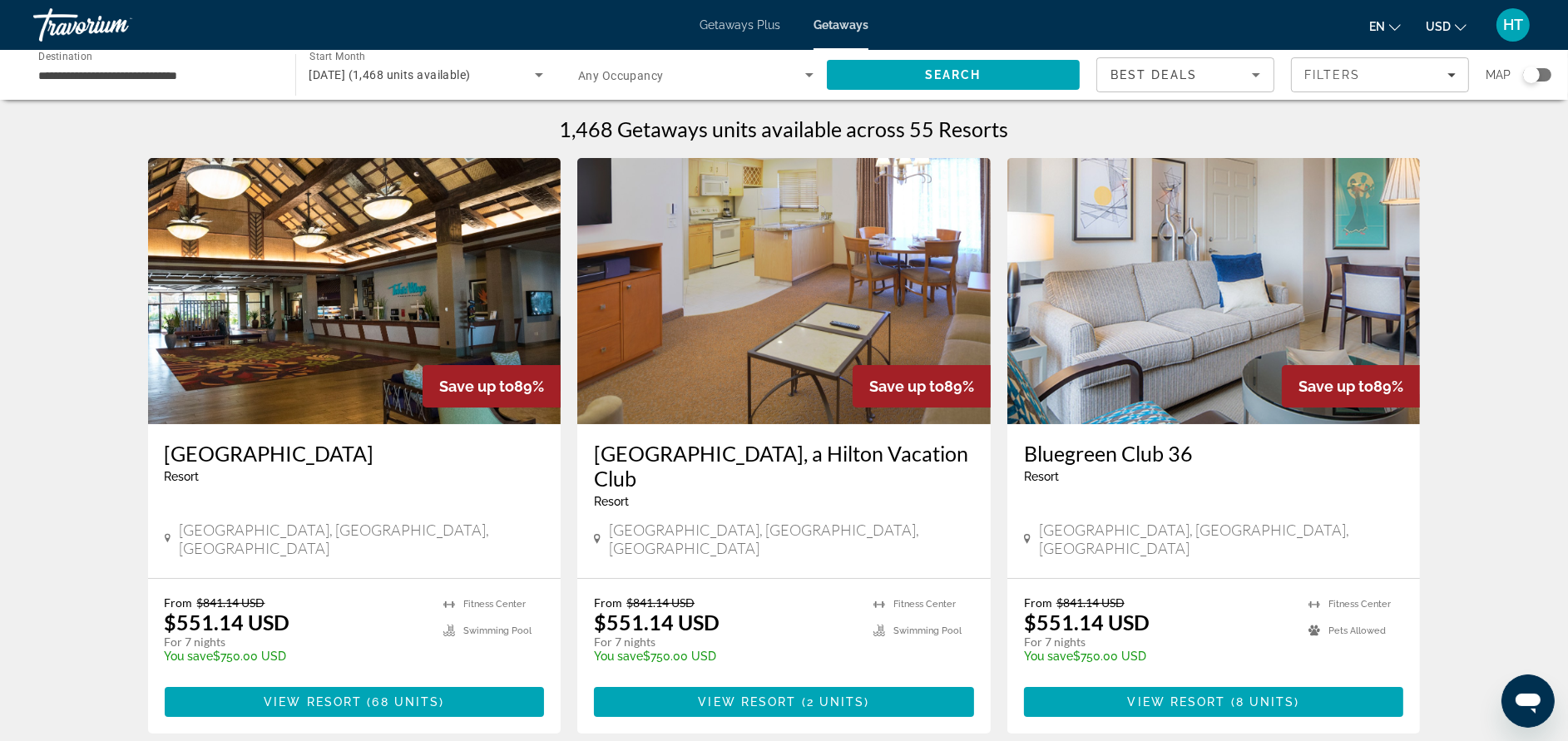
click at [836, 443] on h3 "[GEOGRAPHIC_DATA], a Hilton Vacation Club" at bounding box center [784, 466] width 380 height 50
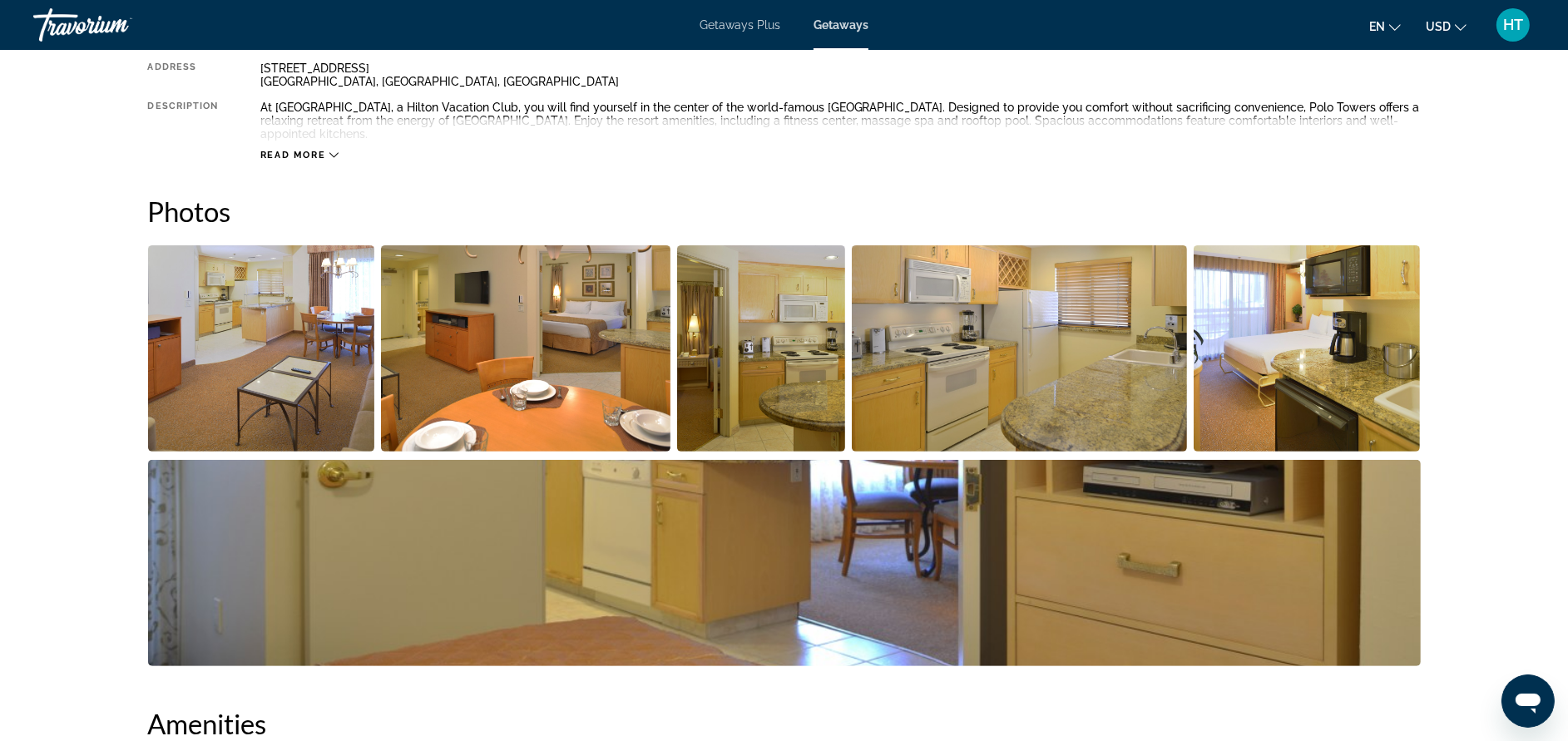
scroll to position [648, 0]
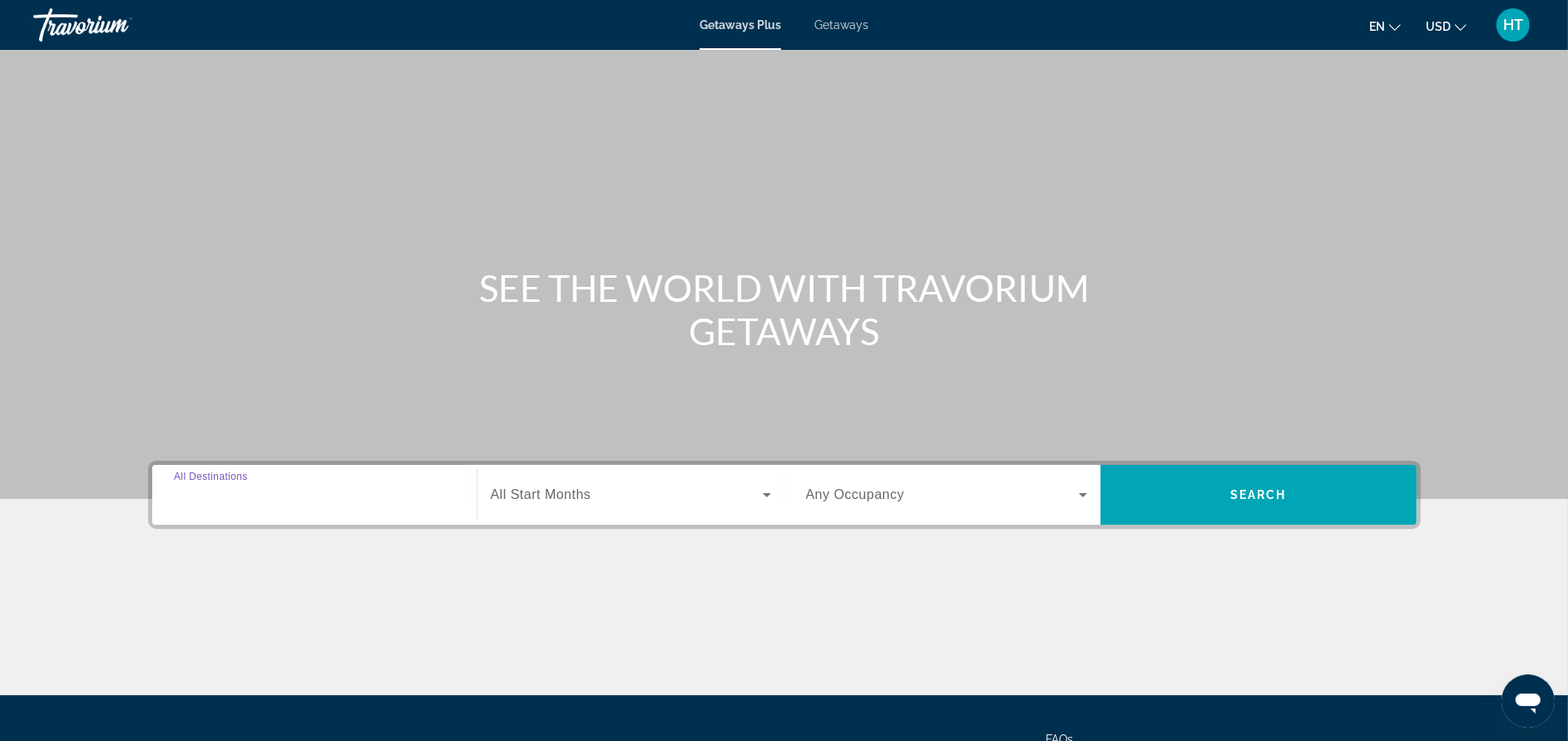
click at [372, 497] on input "Destination All Destinations" at bounding box center [314, 496] width 281 height 20
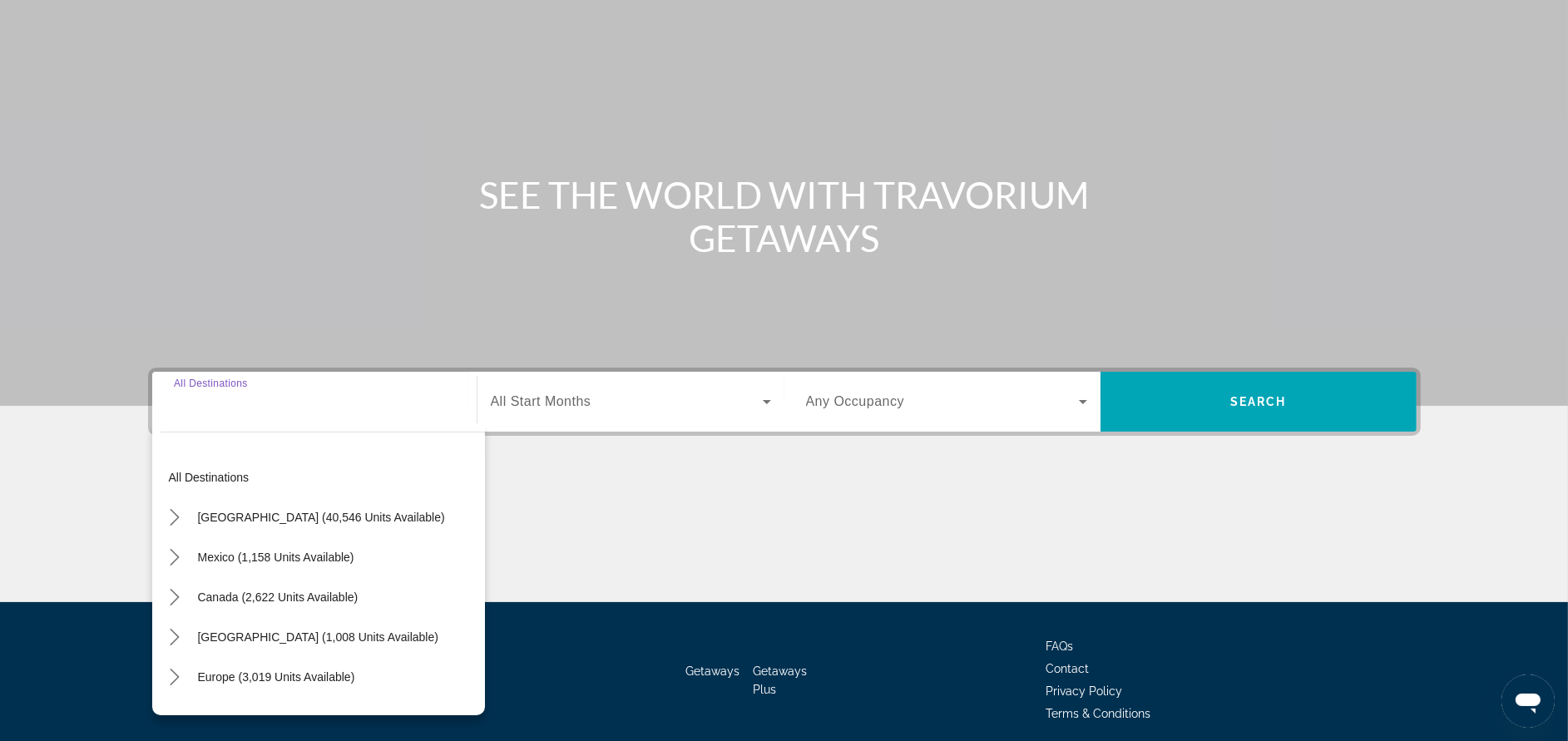
scroll to position [158, 0]
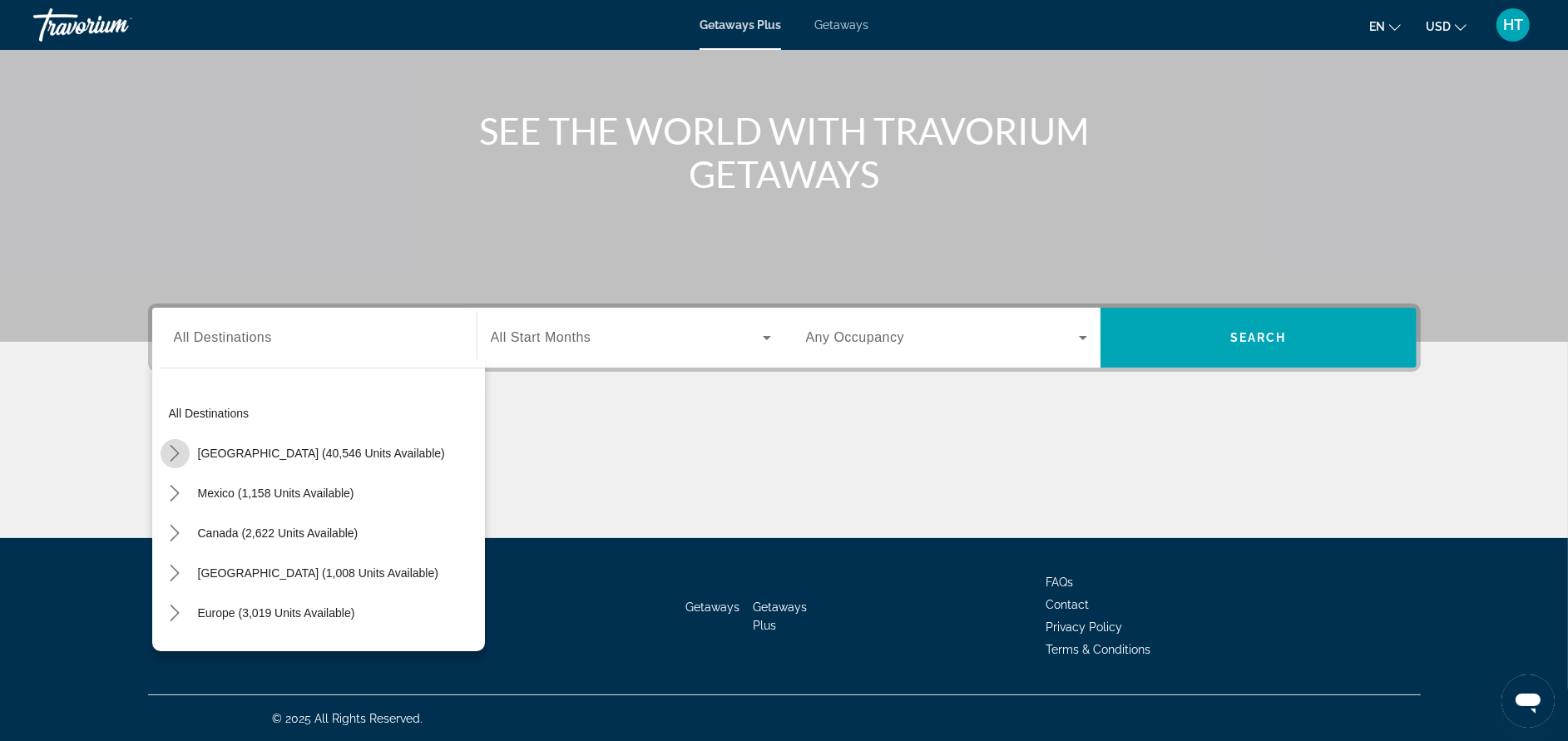
click at [174, 445] on icon "Toggle United States (40,546 units available) submenu" at bounding box center [175, 453] width 16 height 16
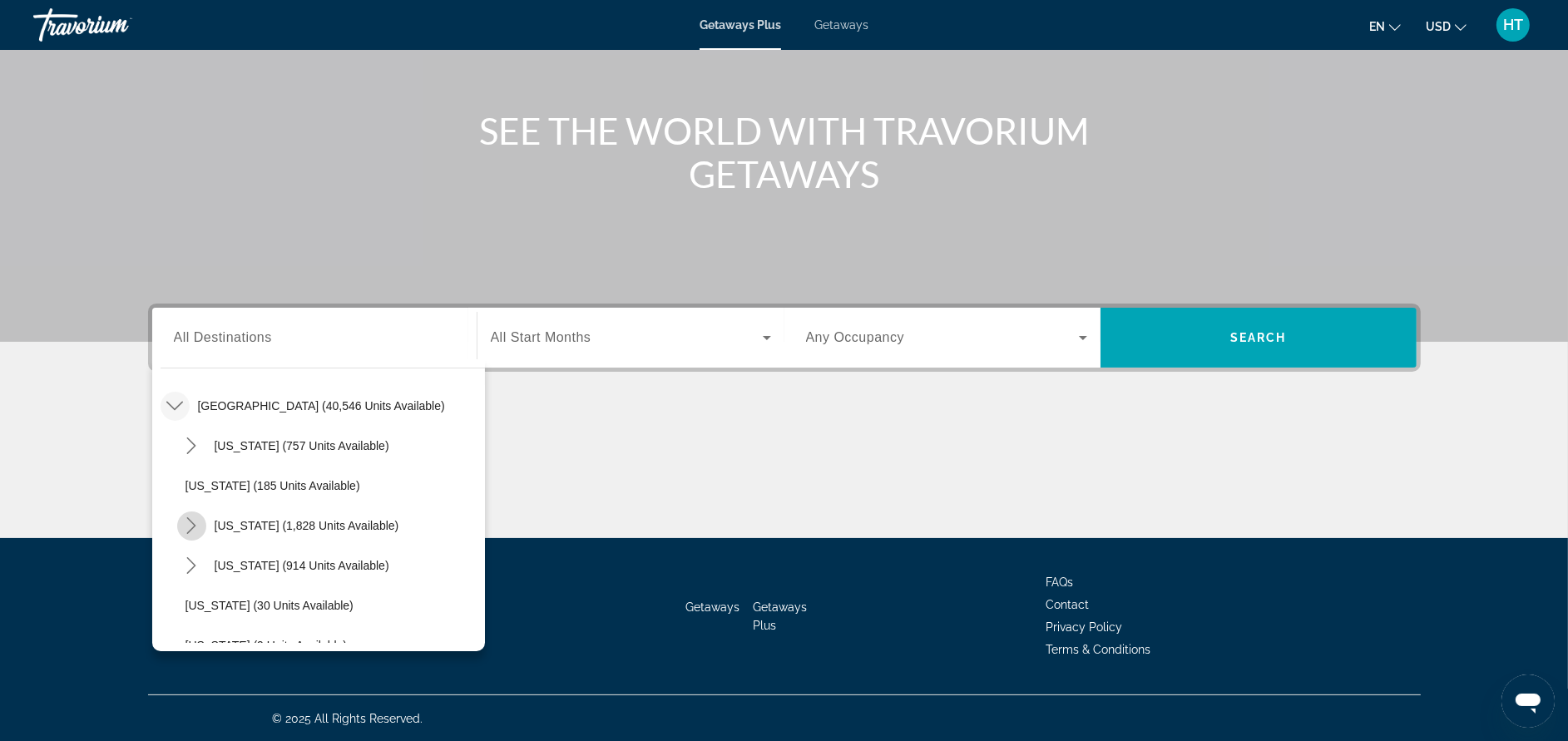
click at [184, 530] on icon "Toggle California (1,828 units available) submenu" at bounding box center [191, 525] width 16 height 16
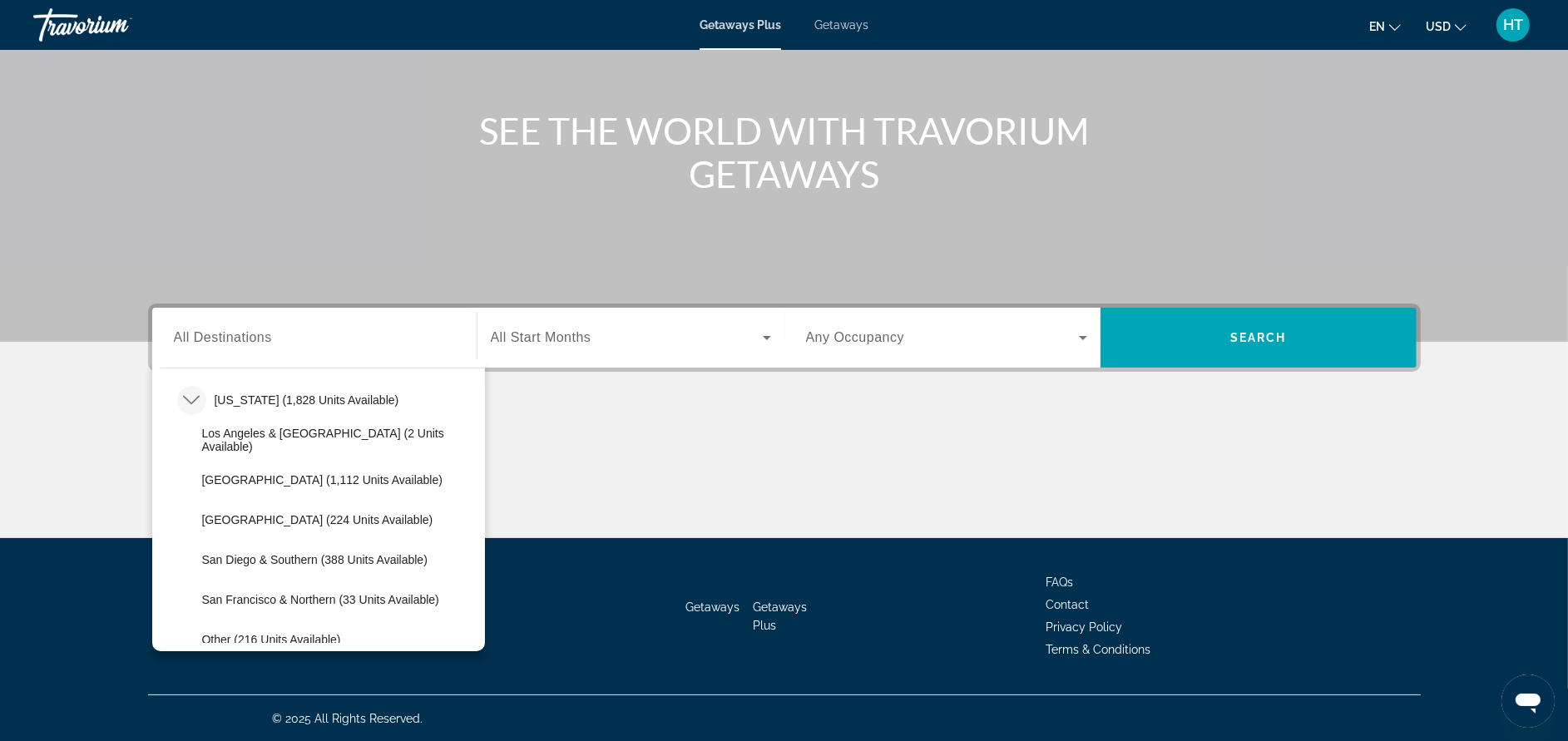
scroll to position [197, 0]
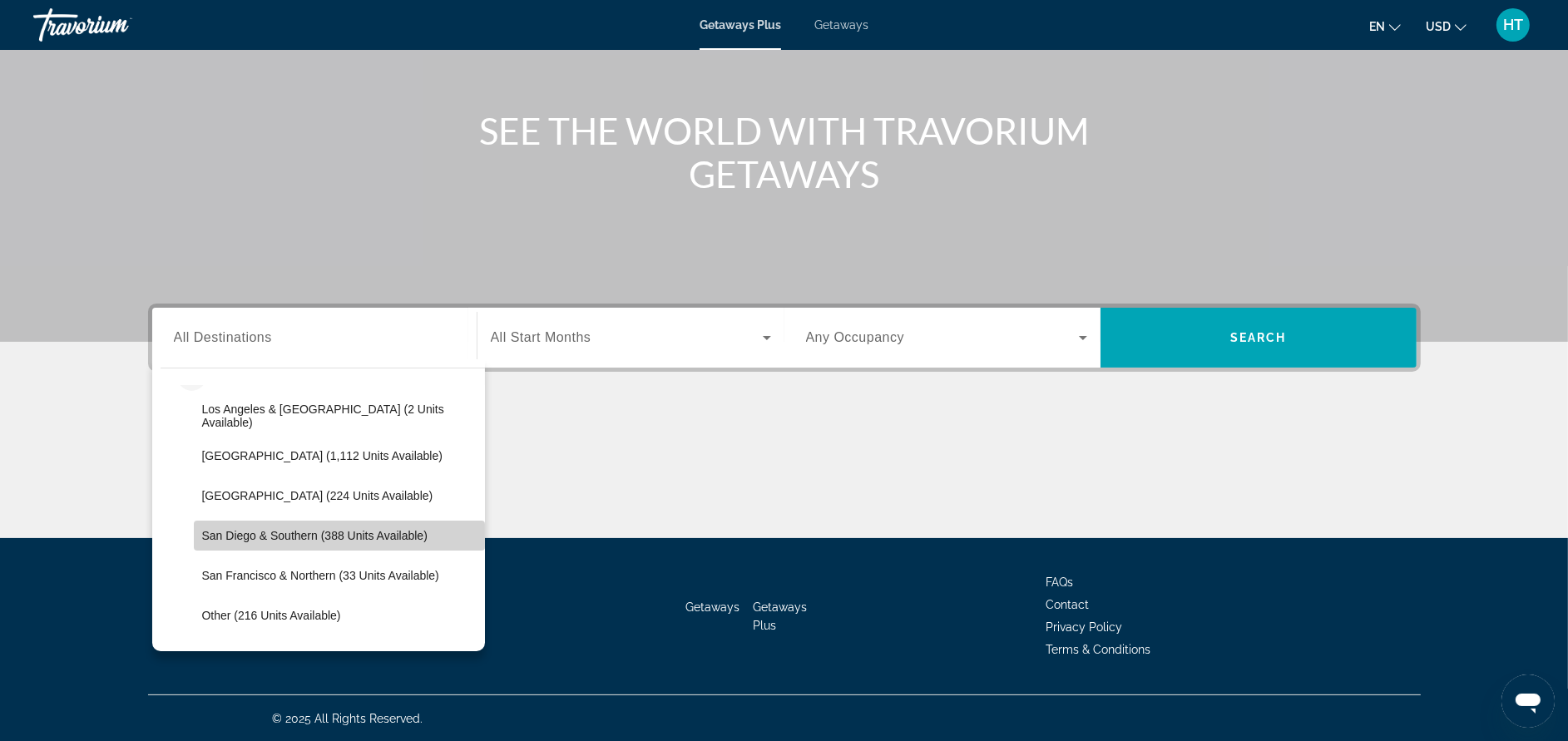
click at [347, 539] on span "San Diego & Southern (388 units available)" at bounding box center [314, 535] width 226 height 14
type input "**********"
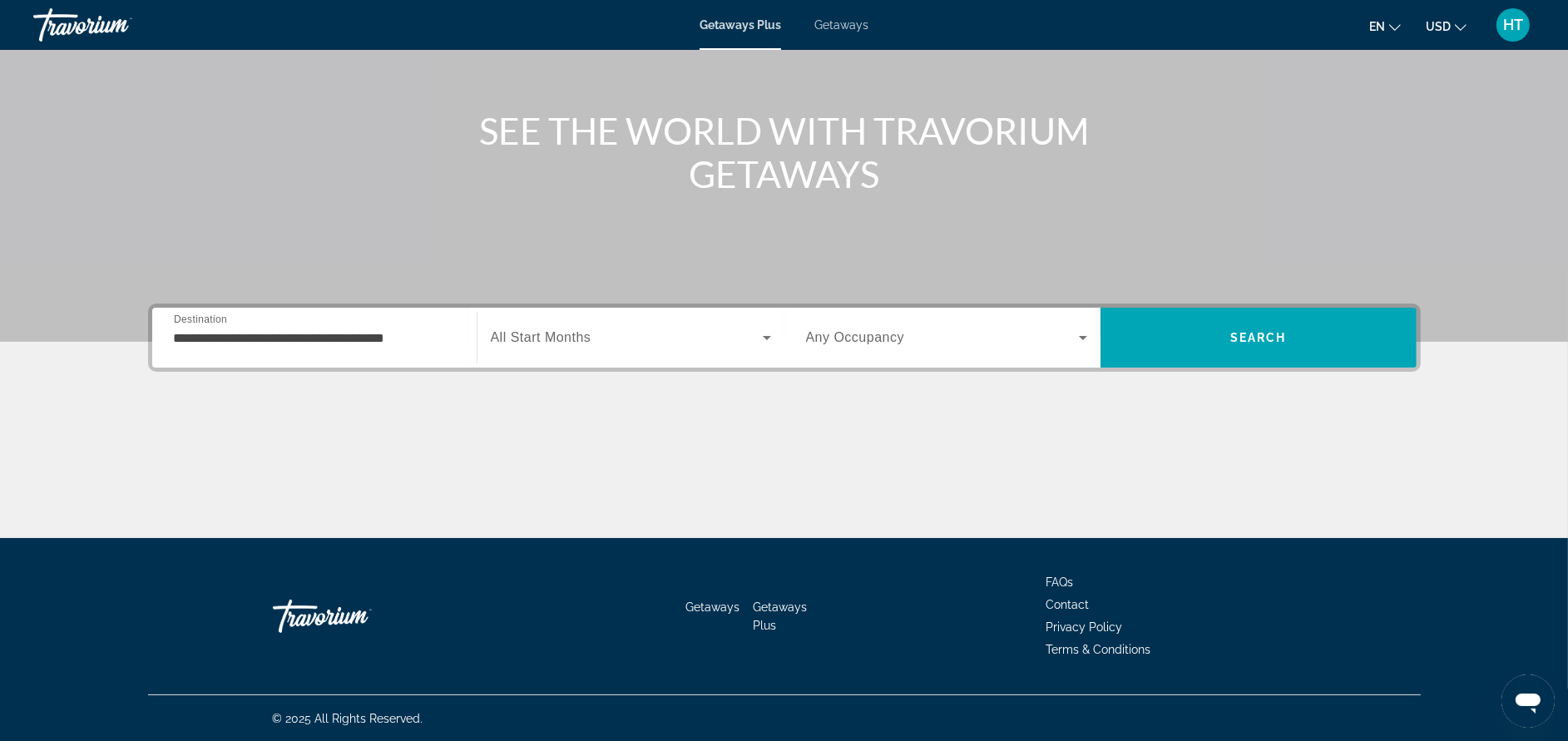
click at [546, 352] on div "Search widget" at bounding box center [630, 337] width 280 height 46
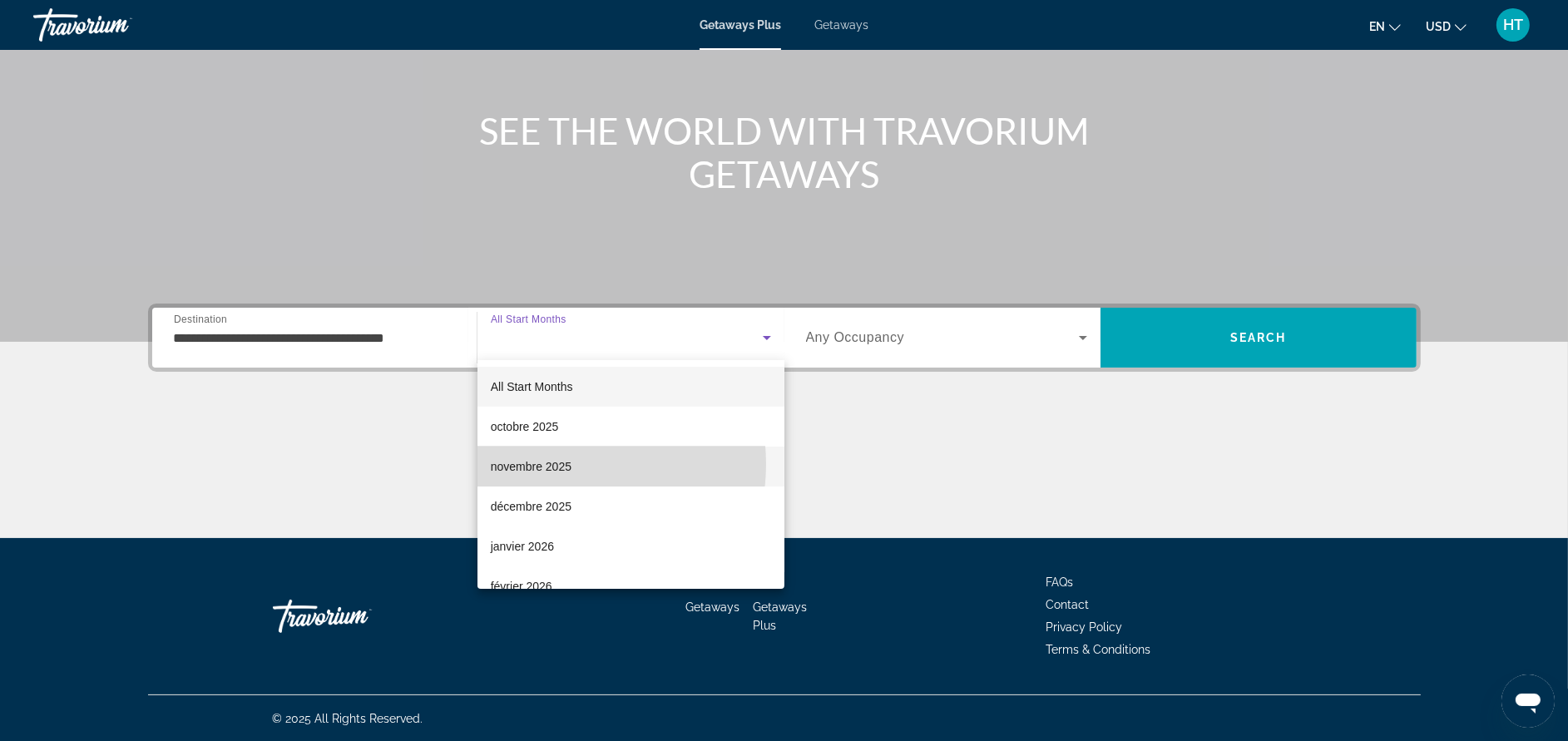
click at [555, 464] on span "novembre 2025" at bounding box center [531, 467] width 81 height 20
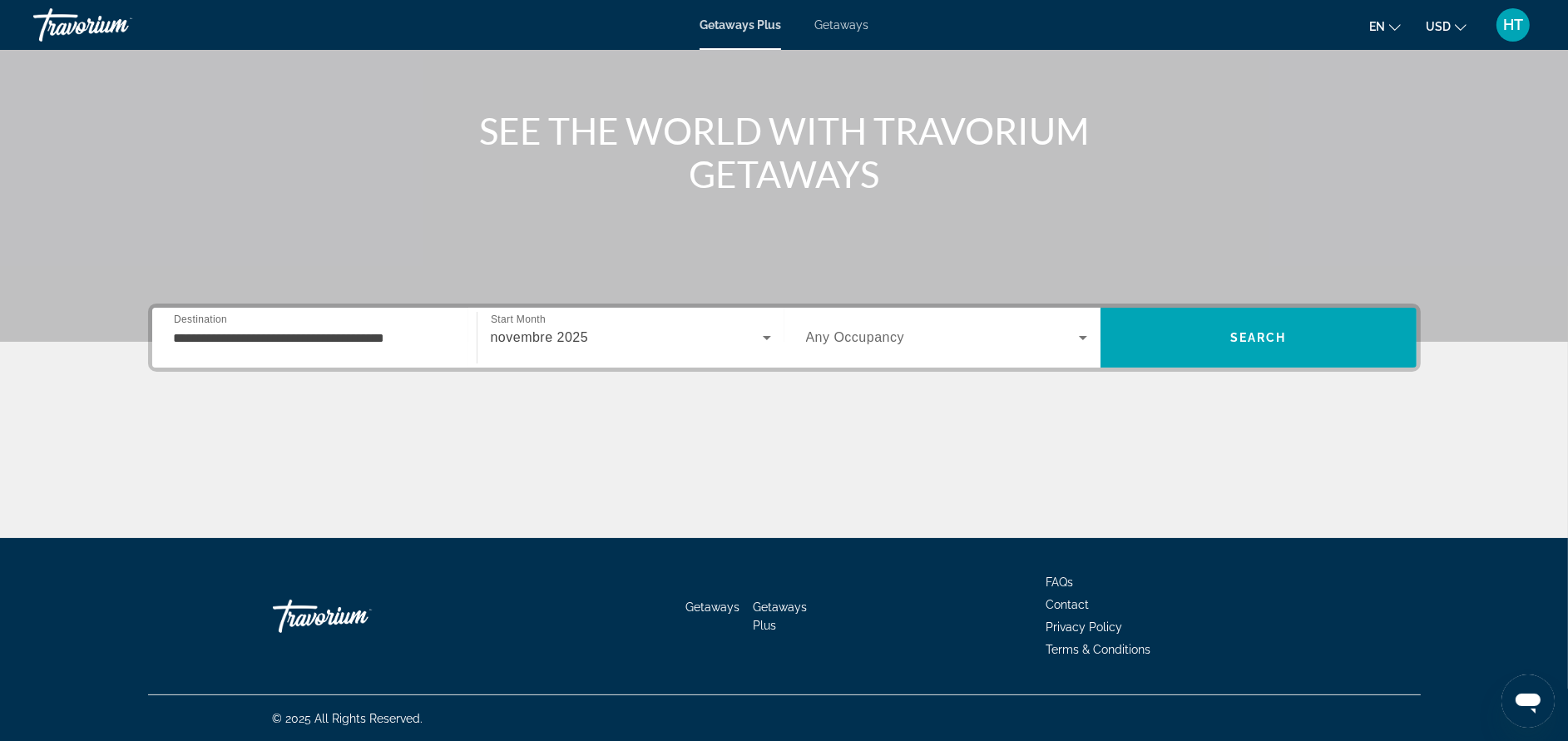
click at [880, 338] on span "Any Occupancy" at bounding box center [855, 338] width 99 height 14
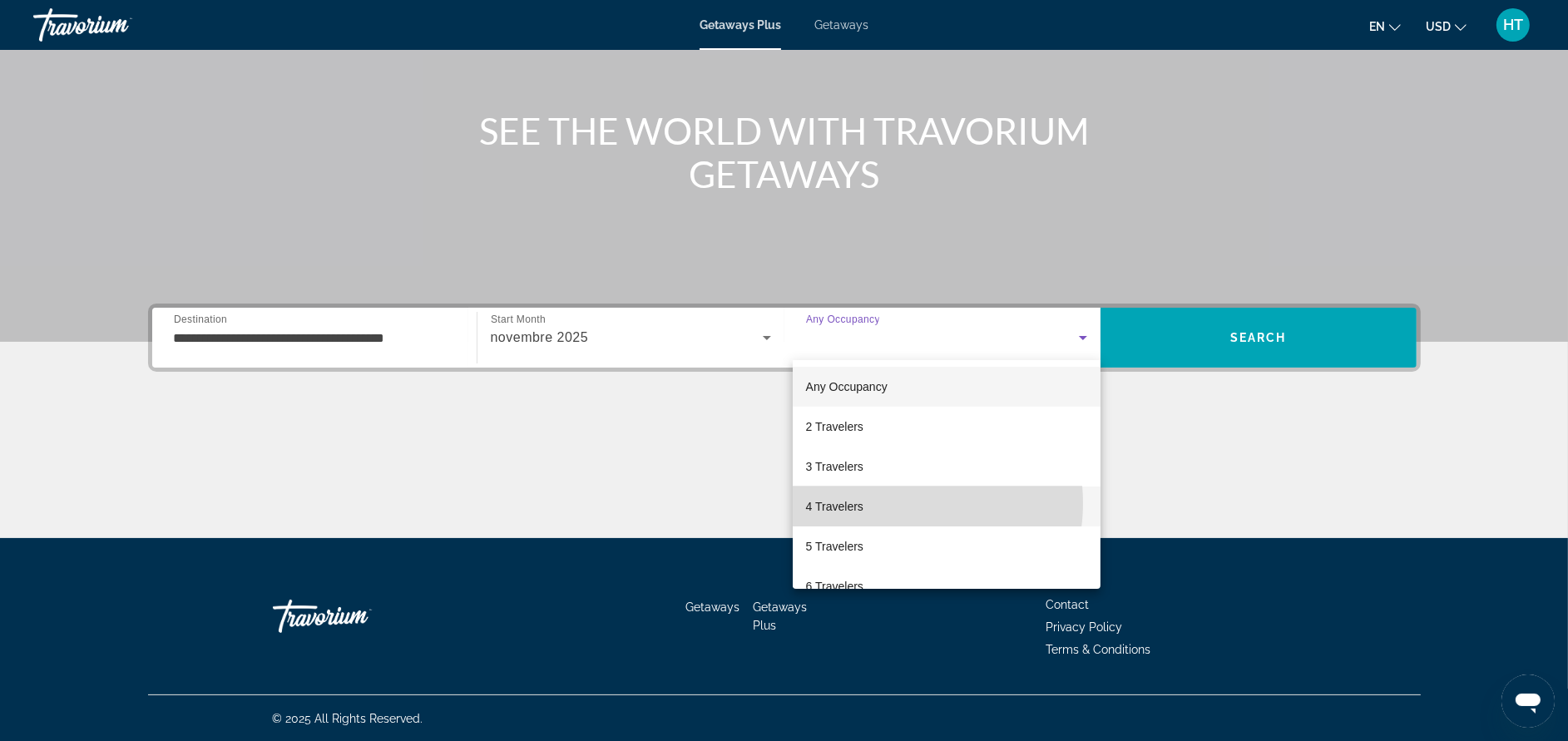
click at [900, 504] on mat-option "4 Travelers" at bounding box center [947, 506] width 308 height 40
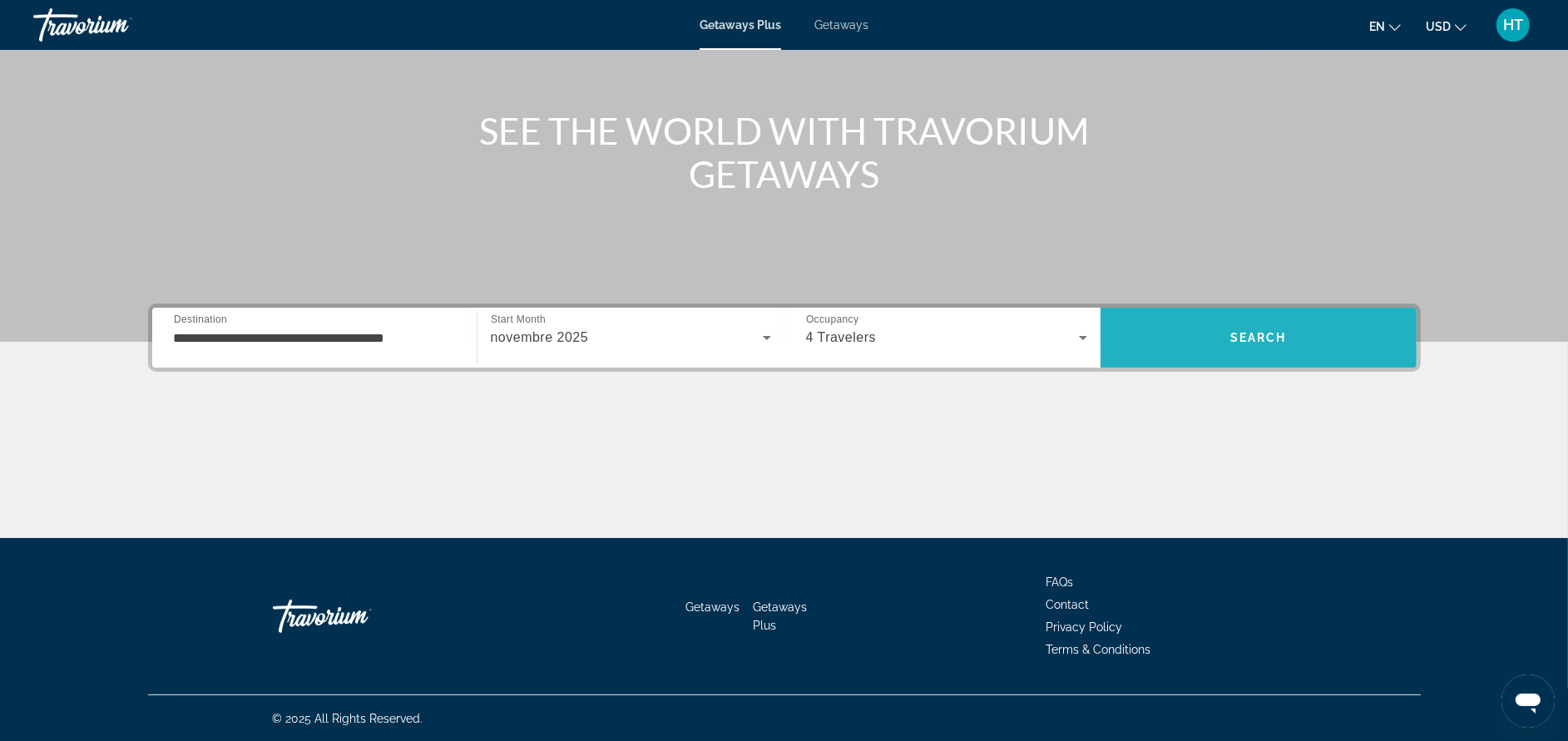
click at [1246, 342] on span "Search" at bounding box center [1258, 338] width 56 height 14
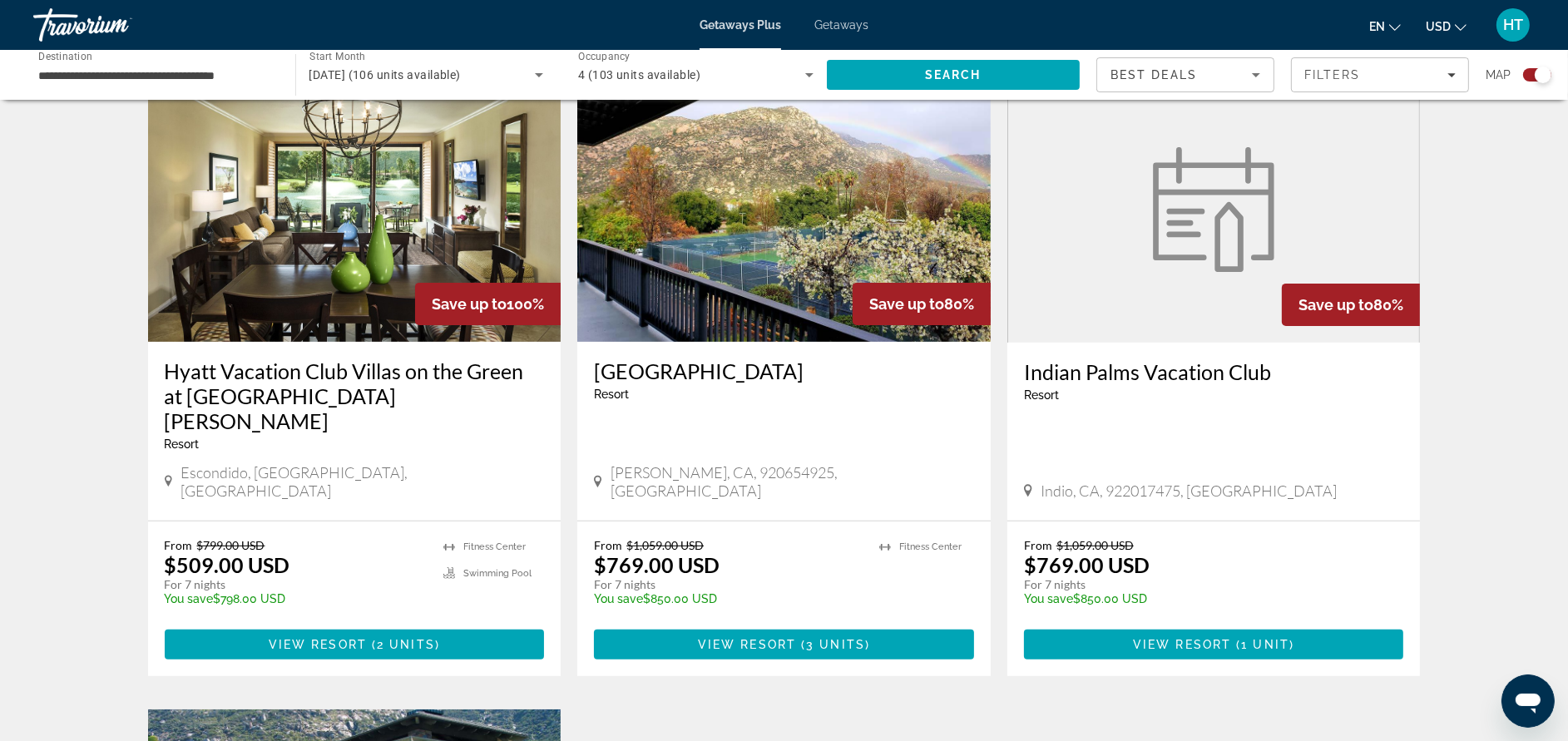
scroll to position [548, 0]
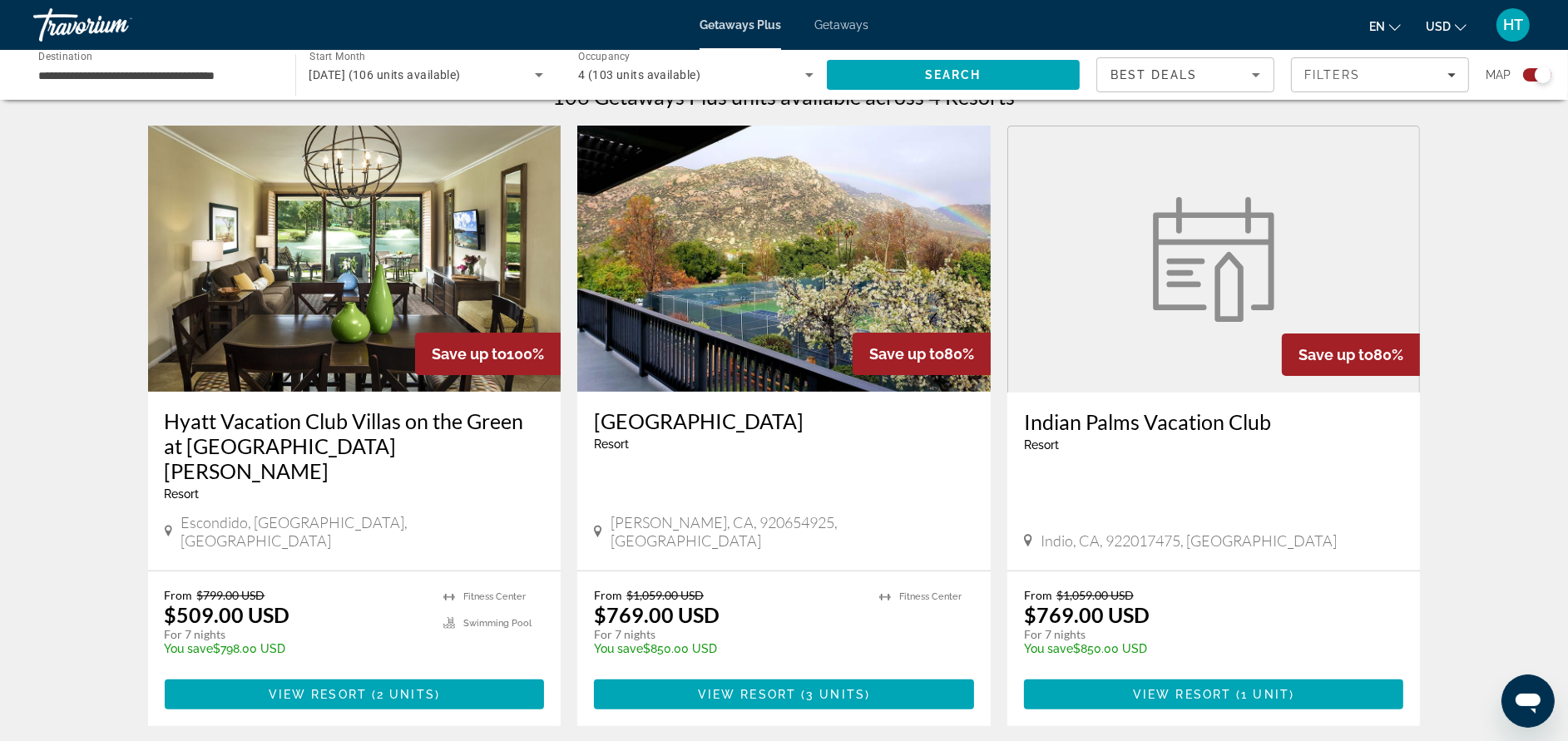
click at [503, 421] on h3 "Hyatt Vacation Club Villas on the Green at The Welk" at bounding box center [355, 446] width 380 height 75
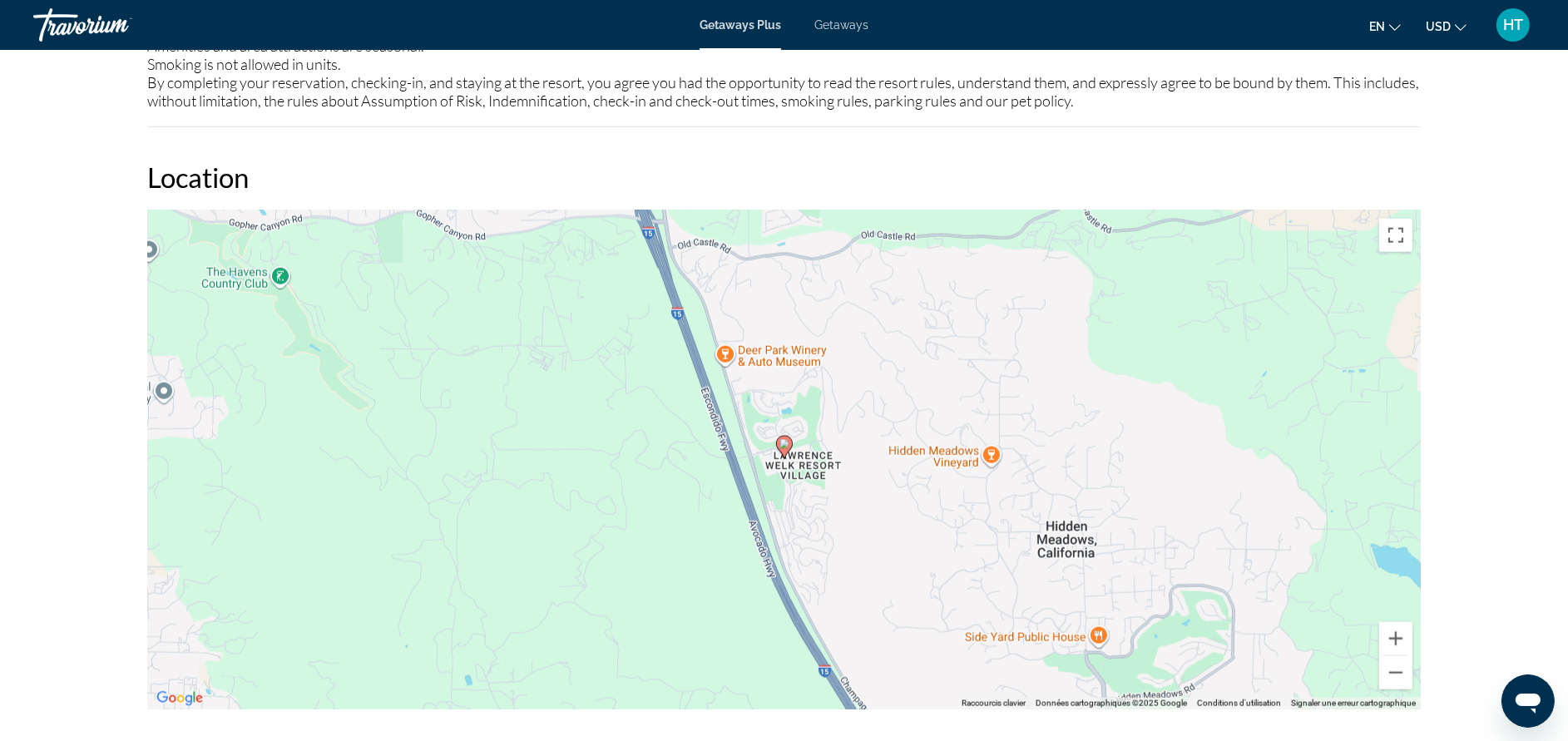
scroll to position [2295, 0]
